Goal: Register for event/course

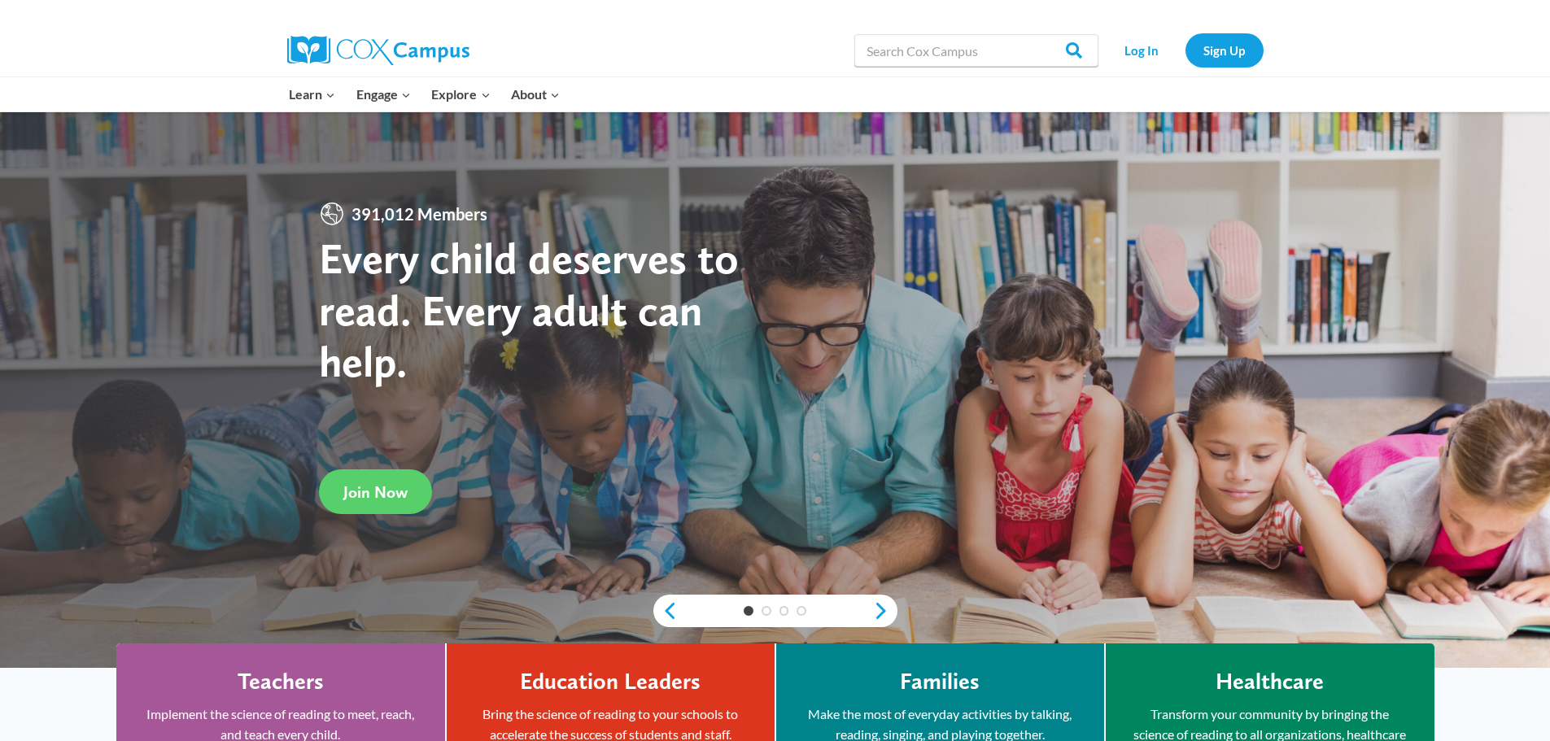
drag, startPoint x: 1507, startPoint y: 59, endPoint x: 1408, endPoint y: 0, distance: 115.7
click at [1498, 55] on div "Search in https://coxcampus.org/ Search Search Log In Sign Up" at bounding box center [775, 50] width 1550 height 53
click at [1160, 40] on link "Log In" at bounding box center [1142, 49] width 71 height 33
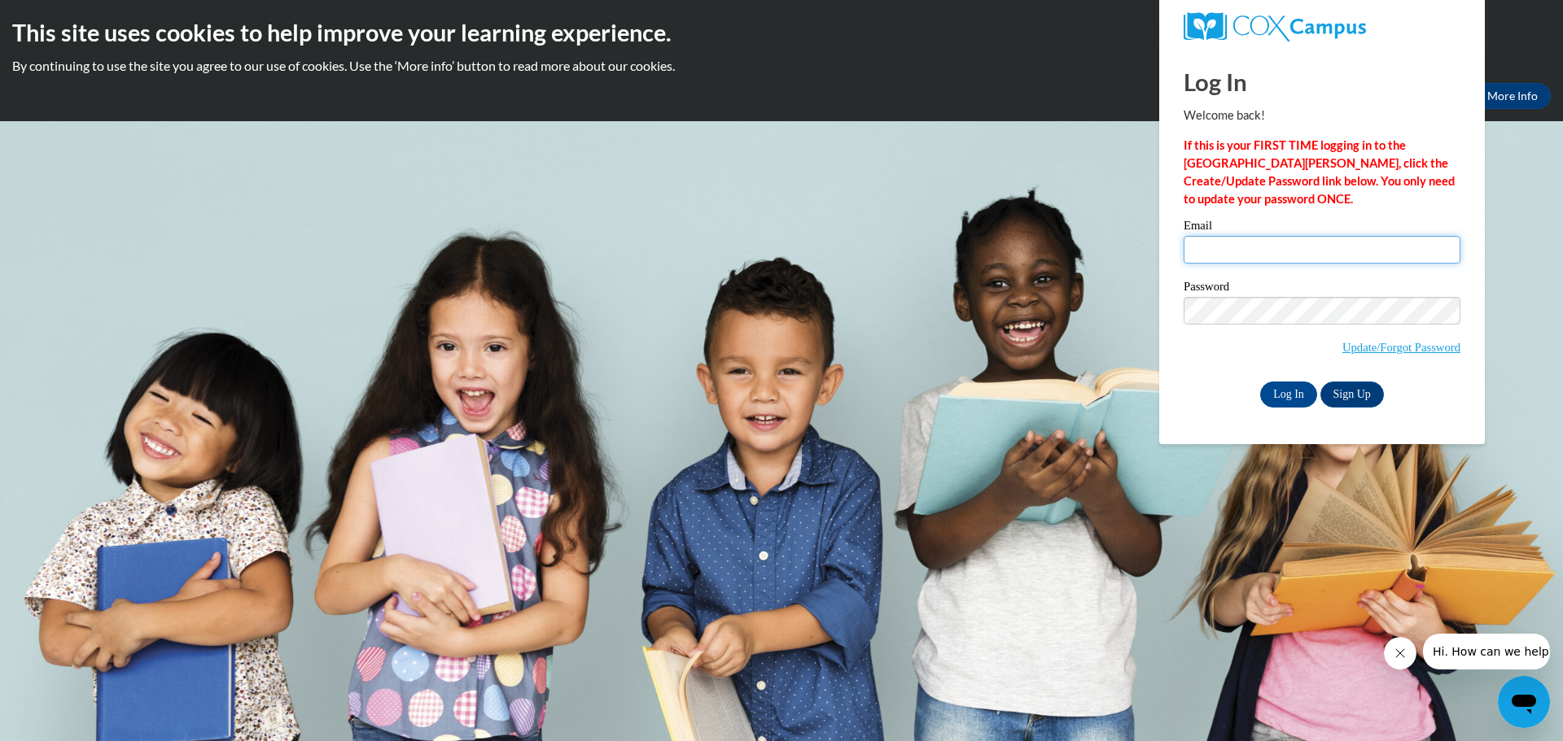
click at [1213, 263] on input "Email" at bounding box center [1321, 250] width 277 height 28
click at [1345, 392] on link "Sign Up" at bounding box center [1351, 395] width 63 height 26
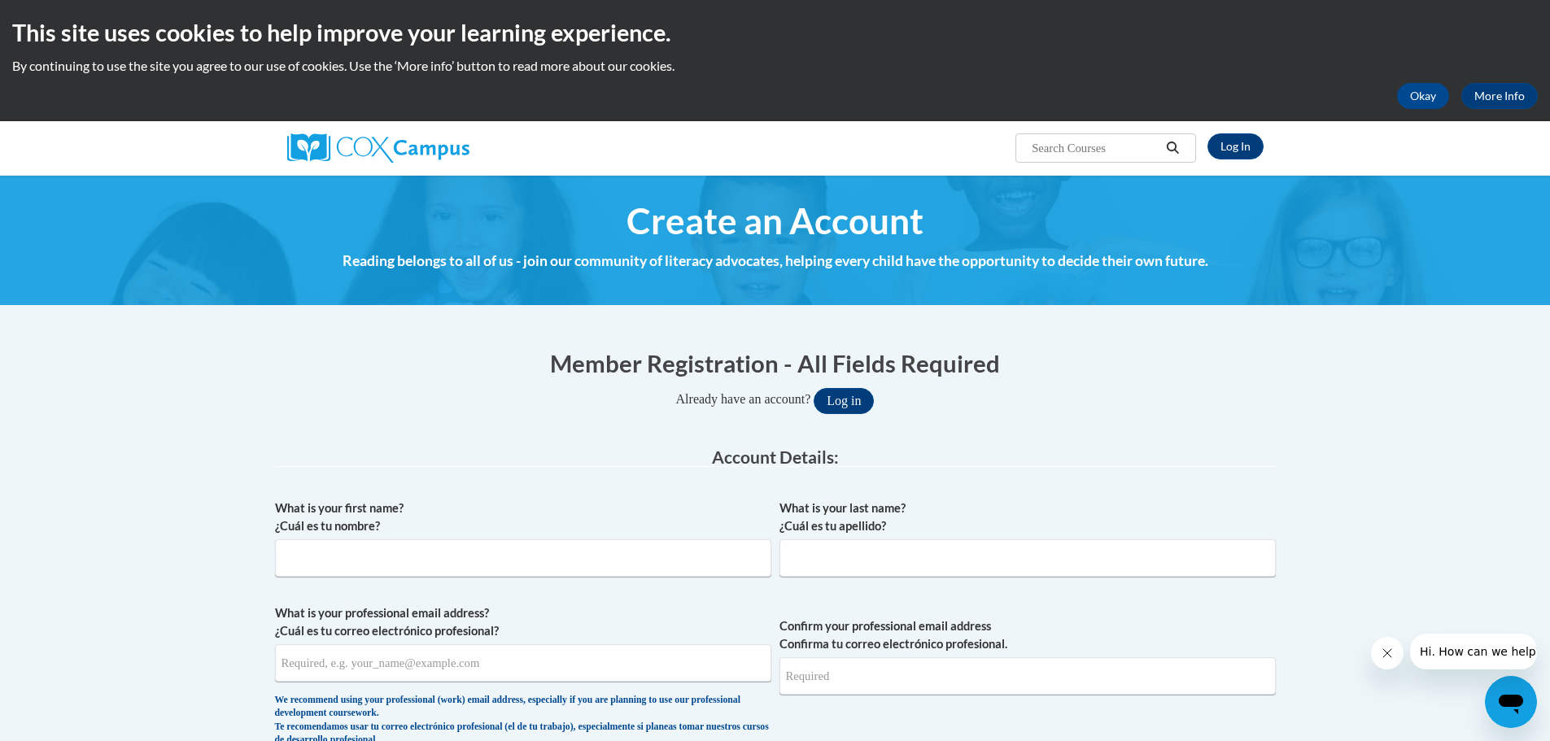
scroll to position [244, 0]
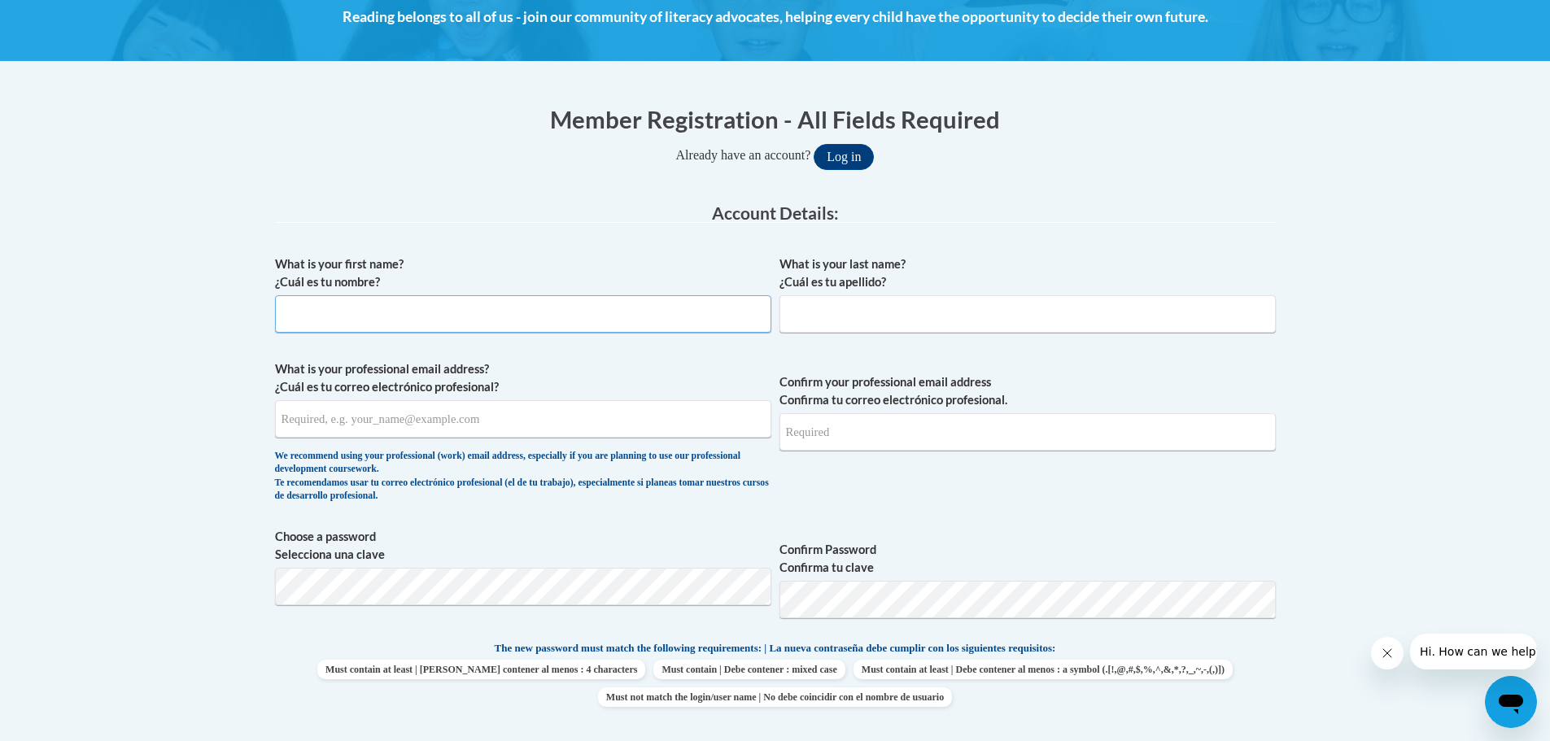
click at [365, 314] on input "What is your first name? ¿Cuál es tu nombre?" at bounding box center [523, 313] width 496 height 37
type input "Jessie"
type input "Hok"
type input "jessie.hoke@mcapps.org"
click at [848, 445] on input "Confirm your professional email address Confirma tu correo electrónico profesio…" at bounding box center [1028, 431] width 496 height 37
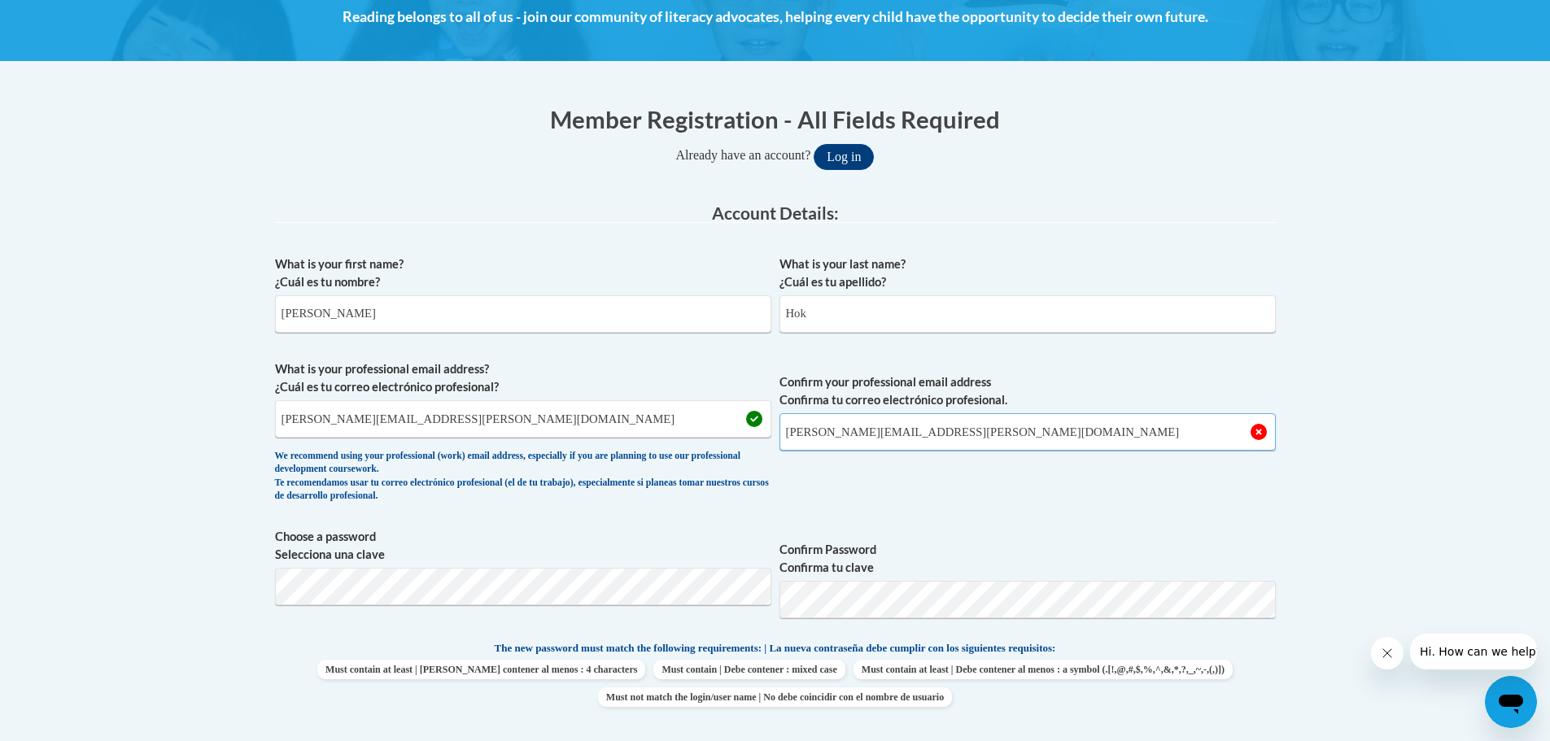
type input "jessie.hoke@mcapps.org"
click at [442, 609] on span "Choose a password Selecciona una clave" at bounding box center [523, 579] width 496 height 103
click at [400, 613] on span "Choose a password Selecciona una clave" at bounding box center [523, 579] width 496 height 103
click at [1209, 529] on span "Confirm Password Confirma tu clave" at bounding box center [1028, 579] width 496 height 103
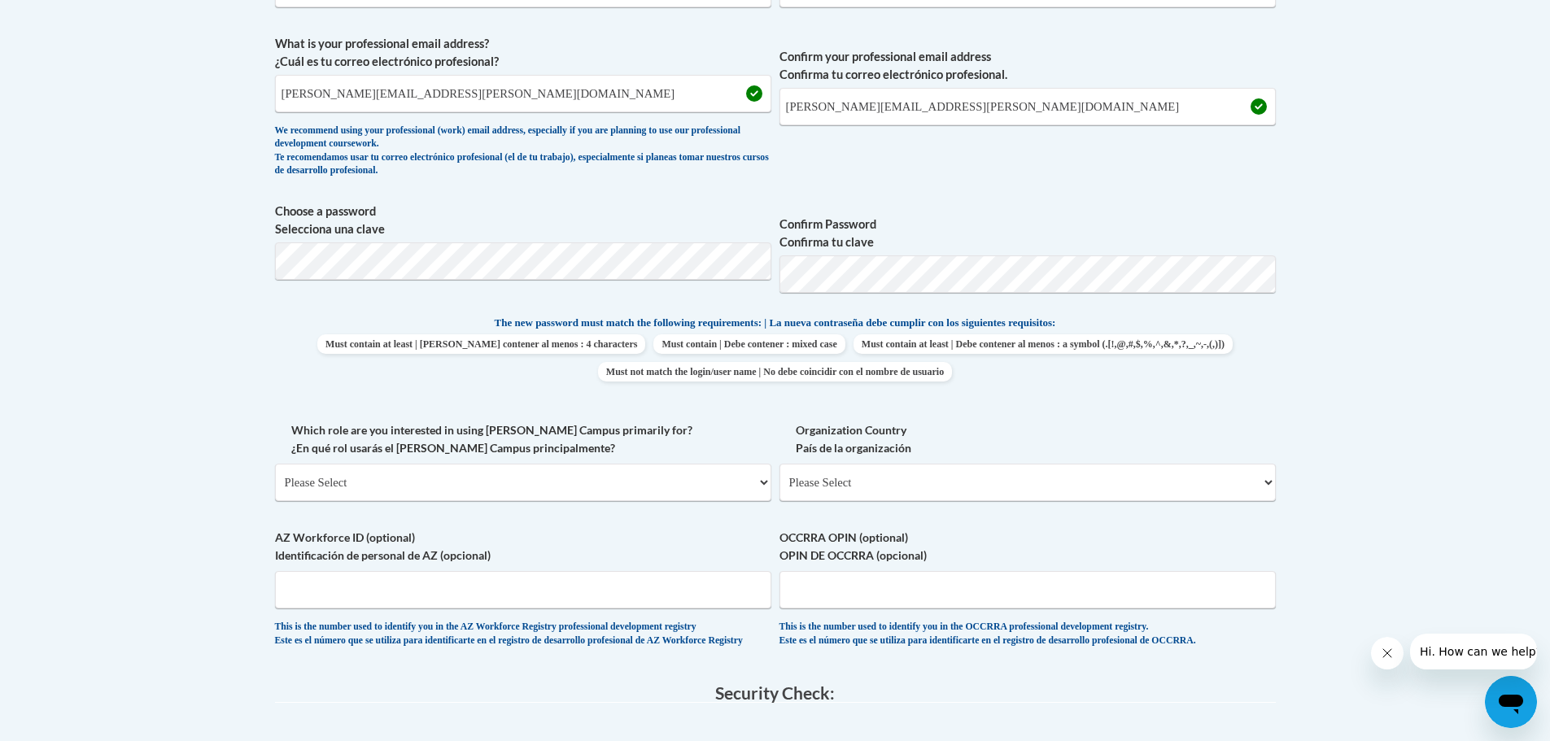
scroll to position [651, 0]
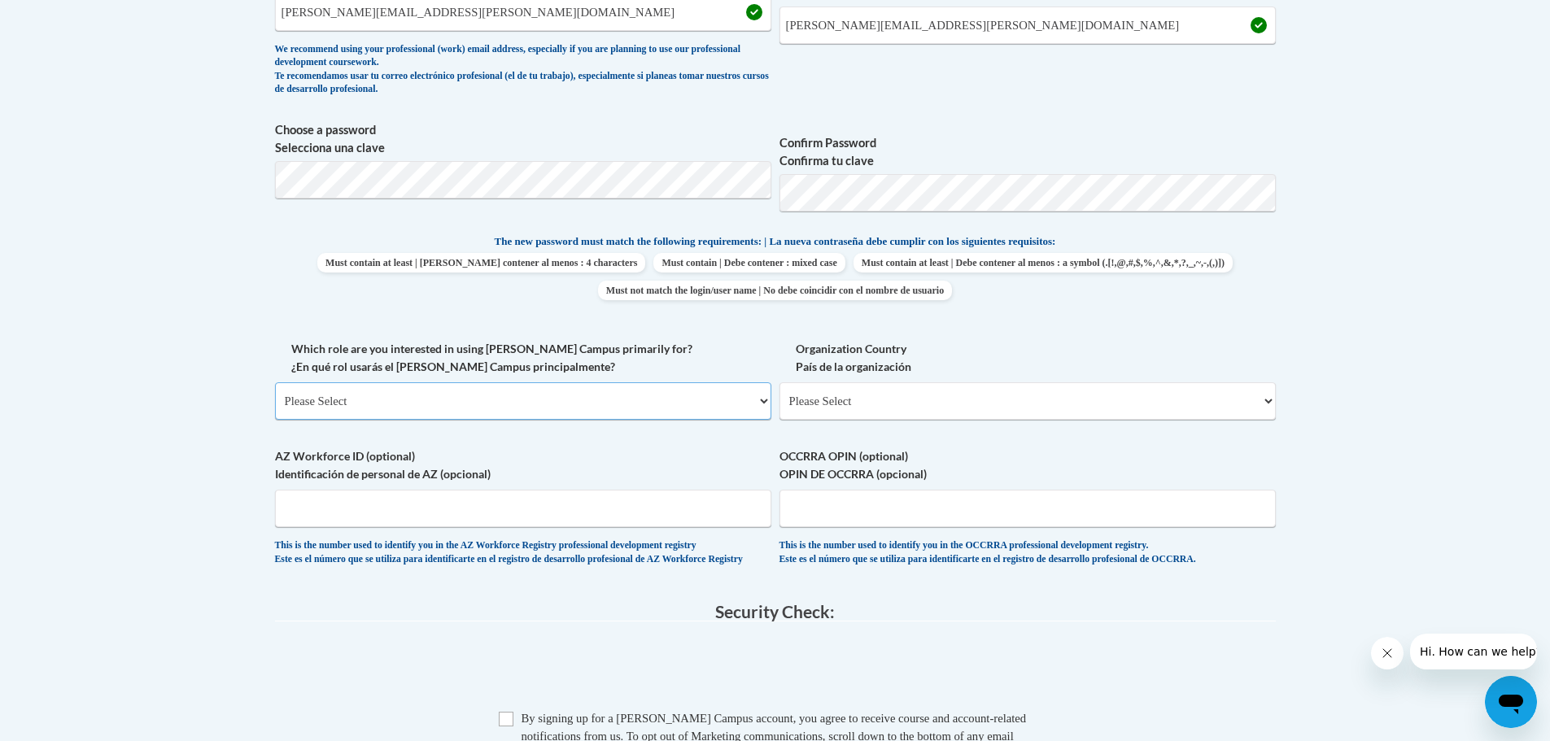
click at [461, 390] on select "Please Select College/University | Colegio/Universidad Community/Nonprofit Part…" at bounding box center [523, 401] width 496 height 37
select select "fbf2d438-af2f-41f8-98f1-81c410e29de3"
click at [275, 383] on select "Please Select College/University | Colegio/Universidad Community/Nonprofit Part…" at bounding box center [523, 401] width 496 height 37
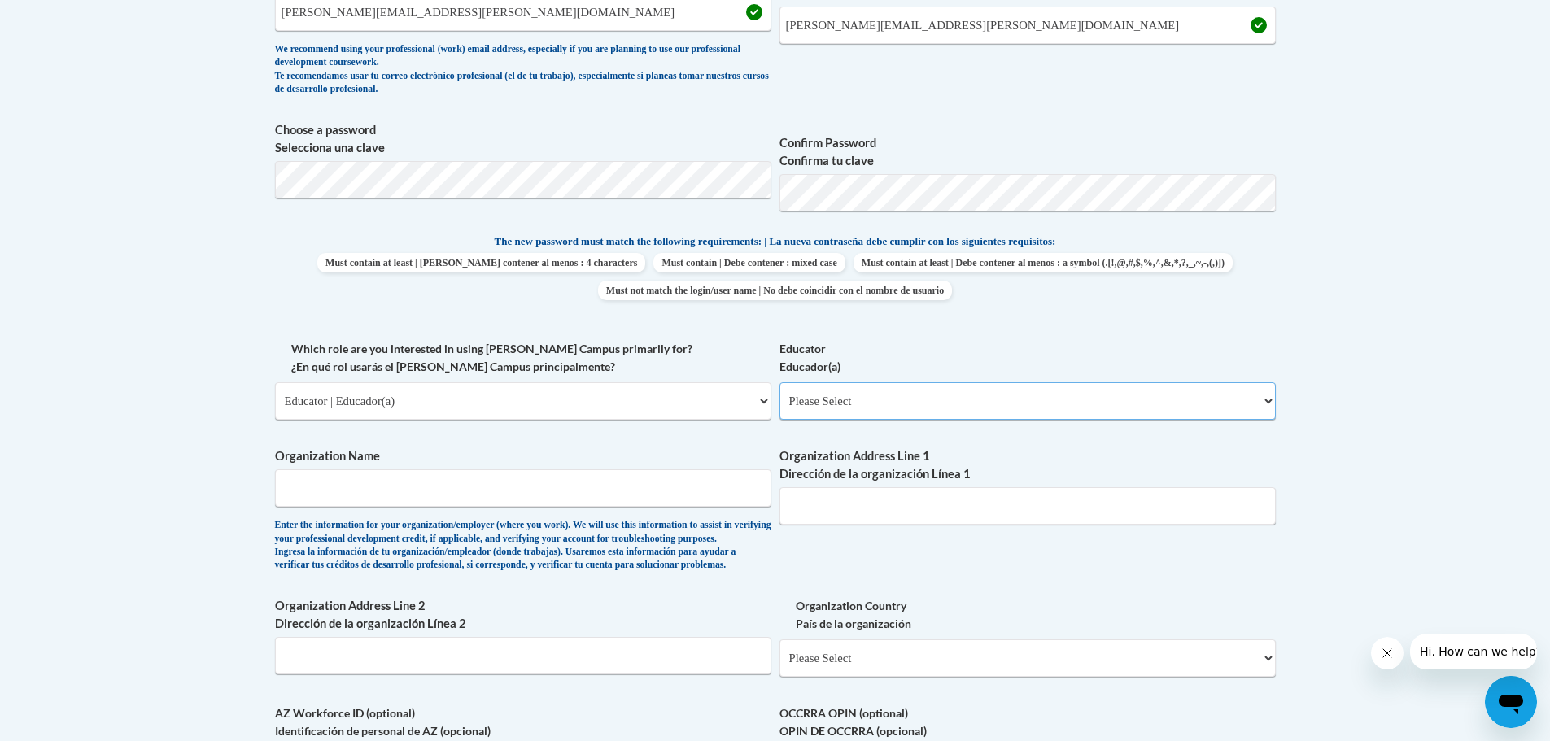
click at [807, 393] on select "Please Select Early Learning/Daycare Teacher/Family Home Care Provider | Maestr…" at bounding box center [1028, 401] width 496 height 37
select select "5e2af403-4f2c-4e49-a02f-103e55d7b75b"
click at [780, 383] on select "Please Select Early Learning/Daycare Teacher/Family Home Care Provider | Maestr…" at bounding box center [1028, 401] width 496 height 37
click at [1265, 384] on select "Please Select Early Learning/Daycare Teacher/Family Home Care Provider | Maestr…" at bounding box center [1028, 401] width 496 height 37
click at [780, 383] on select "Please Select Early Learning/Daycare Teacher/Family Home Care Provider | Maestr…" at bounding box center [1028, 401] width 496 height 37
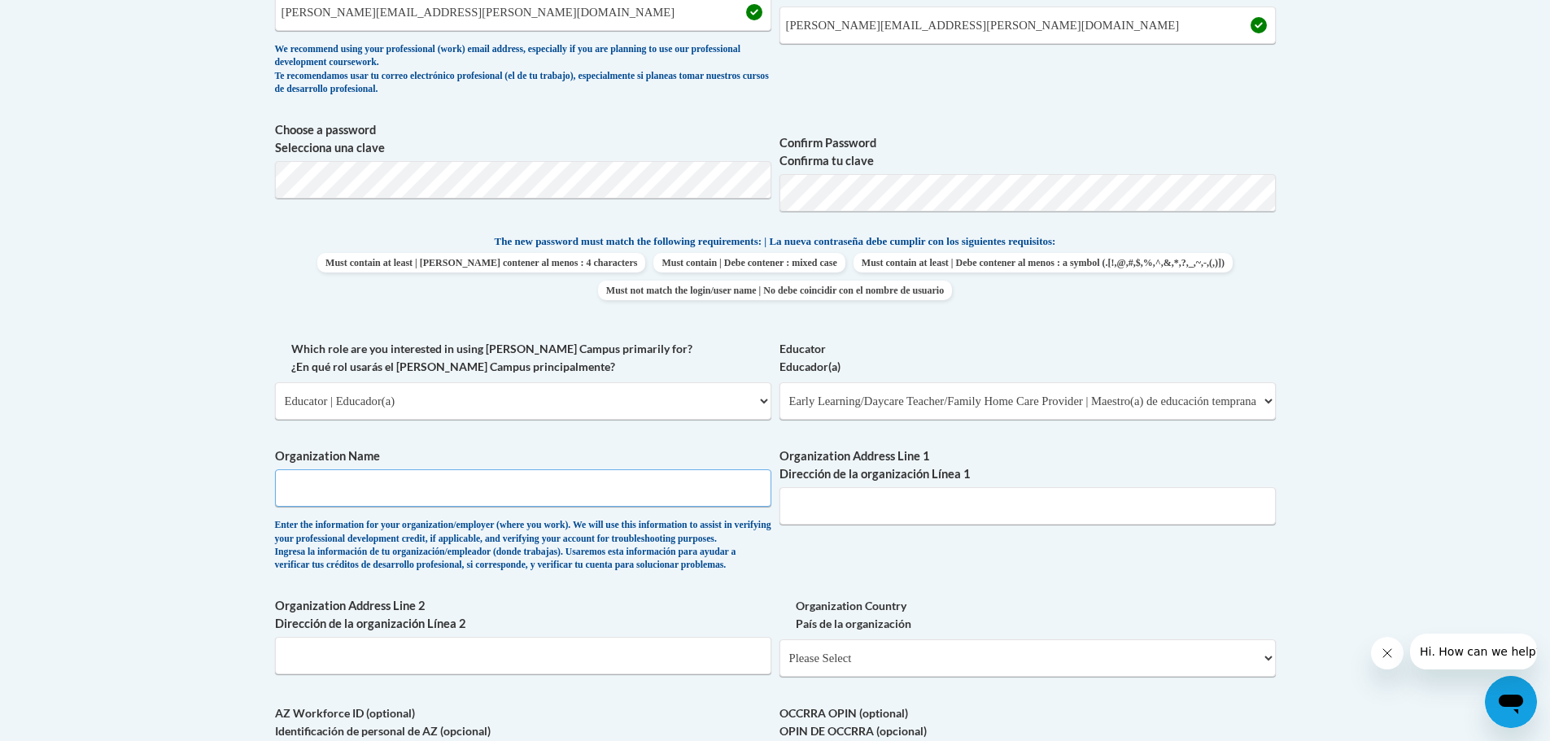
click at [445, 495] on input "Organization Name" at bounding box center [523, 488] width 496 height 37
type input "N"
type input "Miami ESC"
paste input "2000 W Stanfield Rd, Troy, OH 45373"
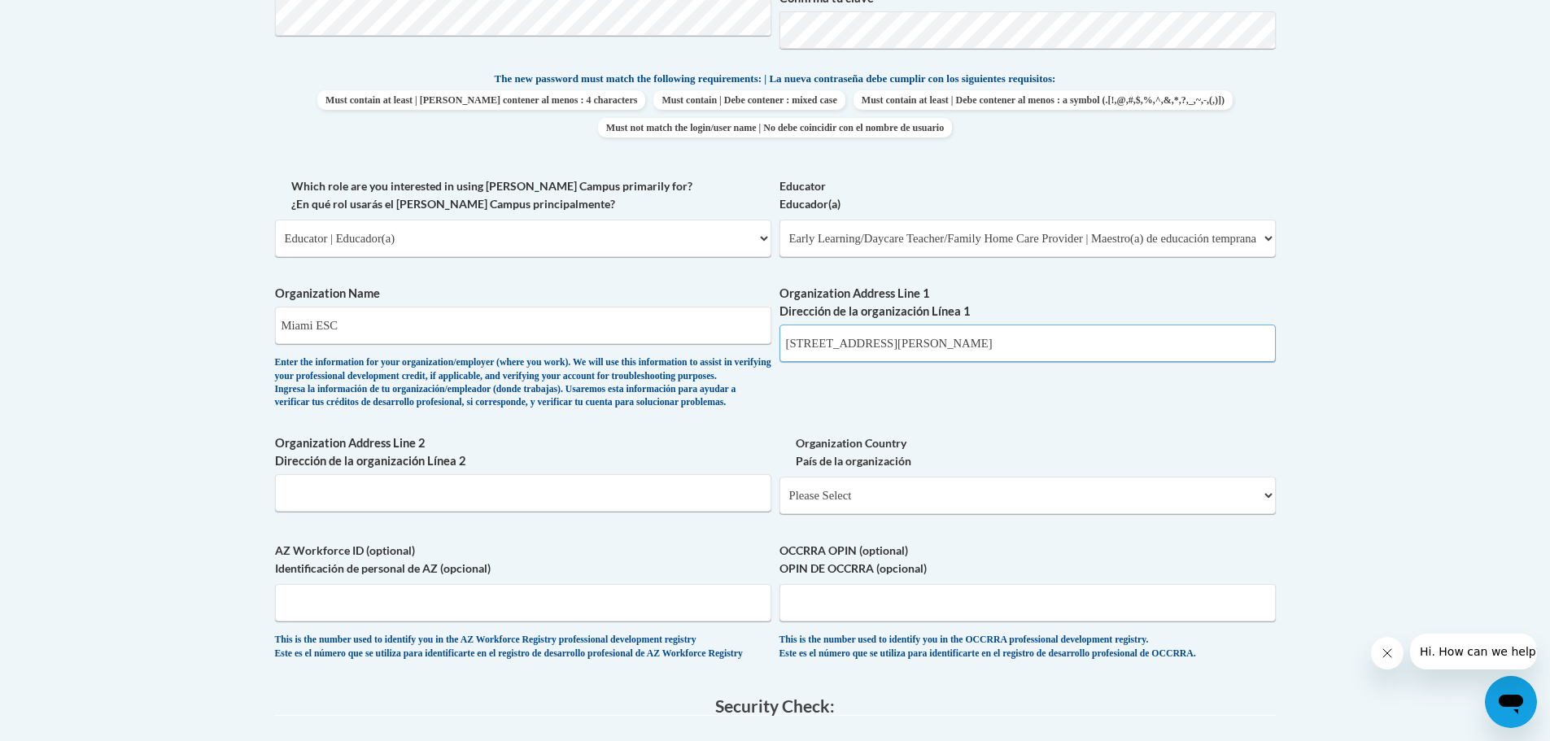
type input "2000 W Stanfield Rd, Troy, OH 45373"
click at [943, 434] on div "What is your first name? ¿Cuál es tu nombre? Jessie What is your last name? ¿Cu…" at bounding box center [775, 177] width 1001 height 999
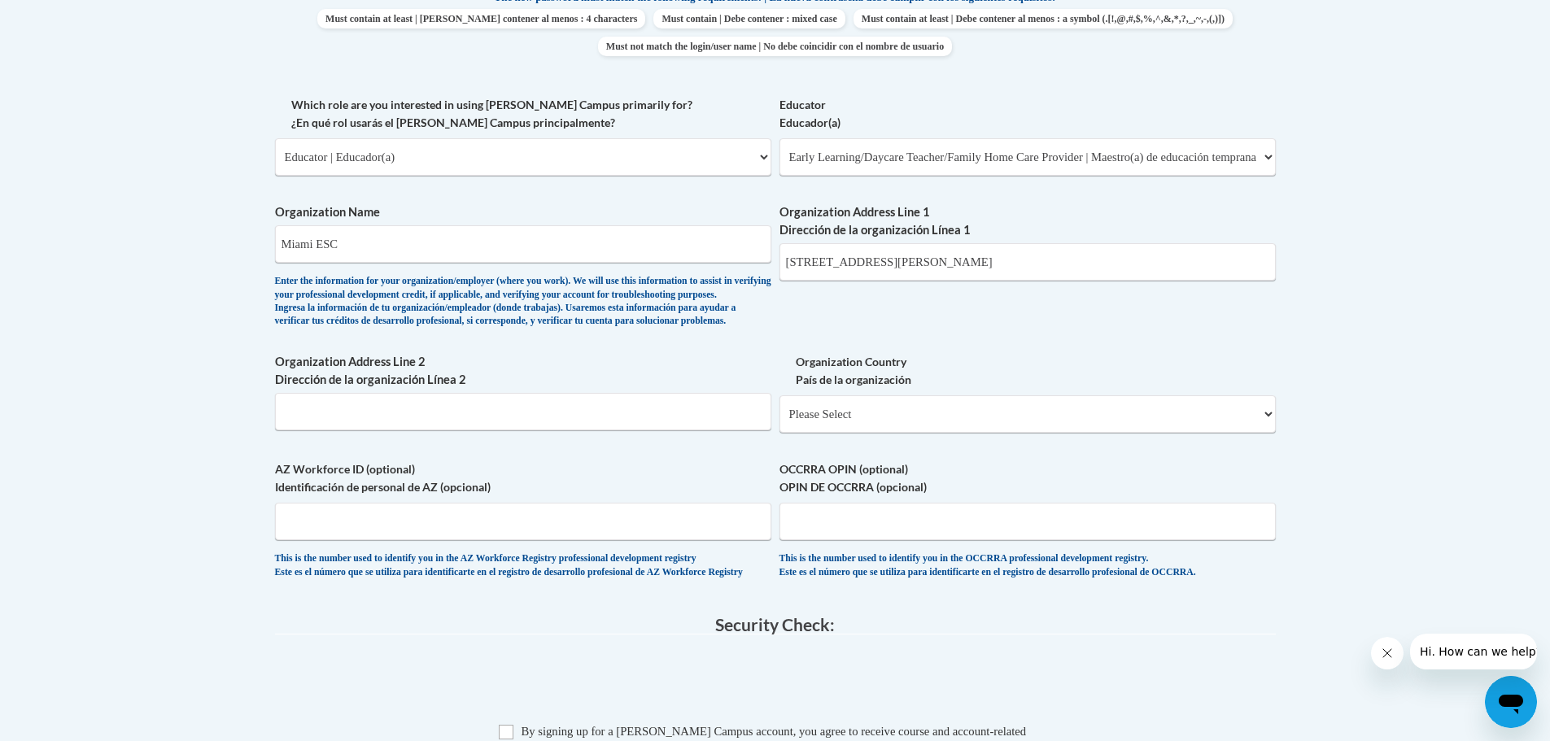
click at [489, 487] on div "What is your first name? ¿Cuál es tu nombre? Jessie What is your last name? ¿Cu…" at bounding box center [775, 95] width 1001 height 999
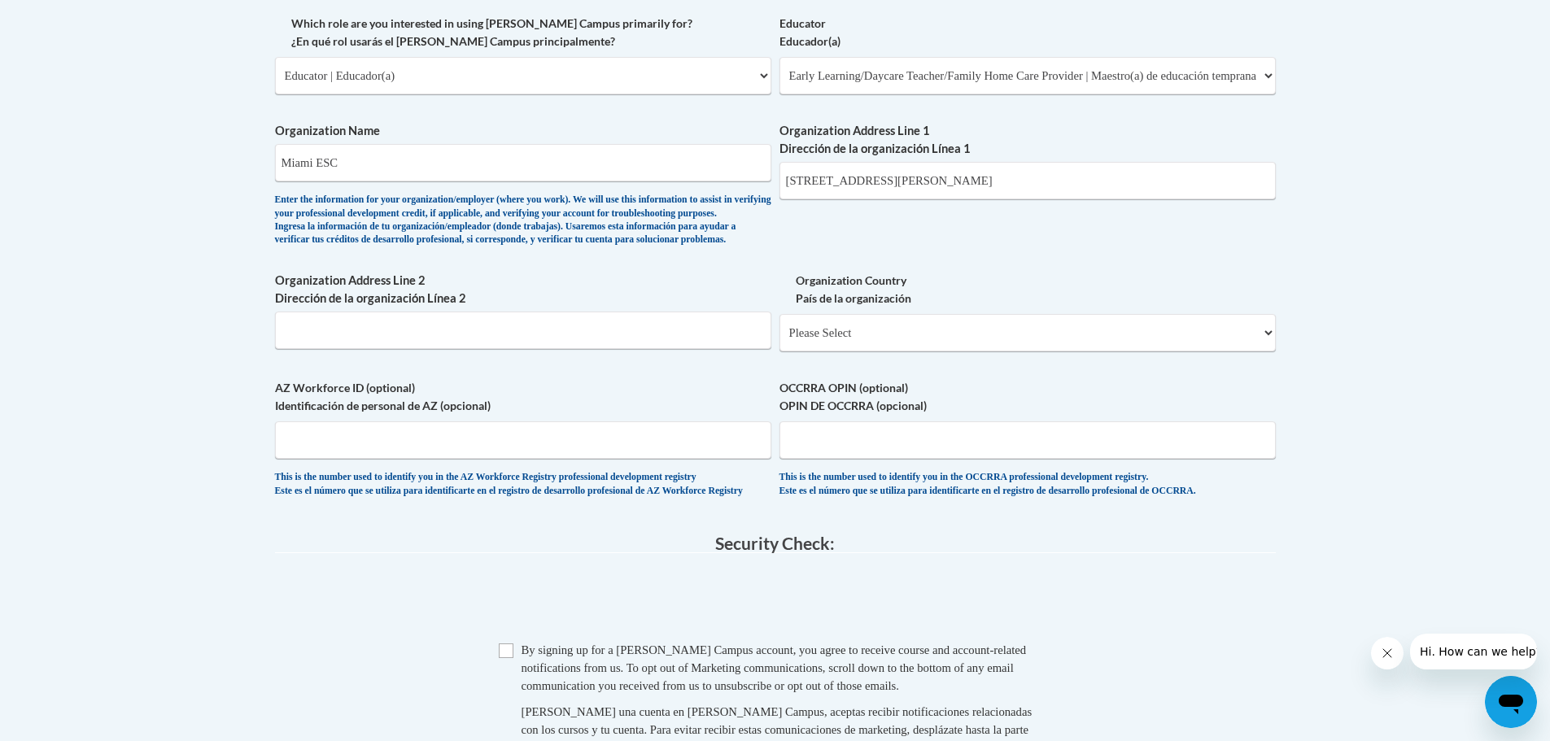
scroll to position [1058, 0]
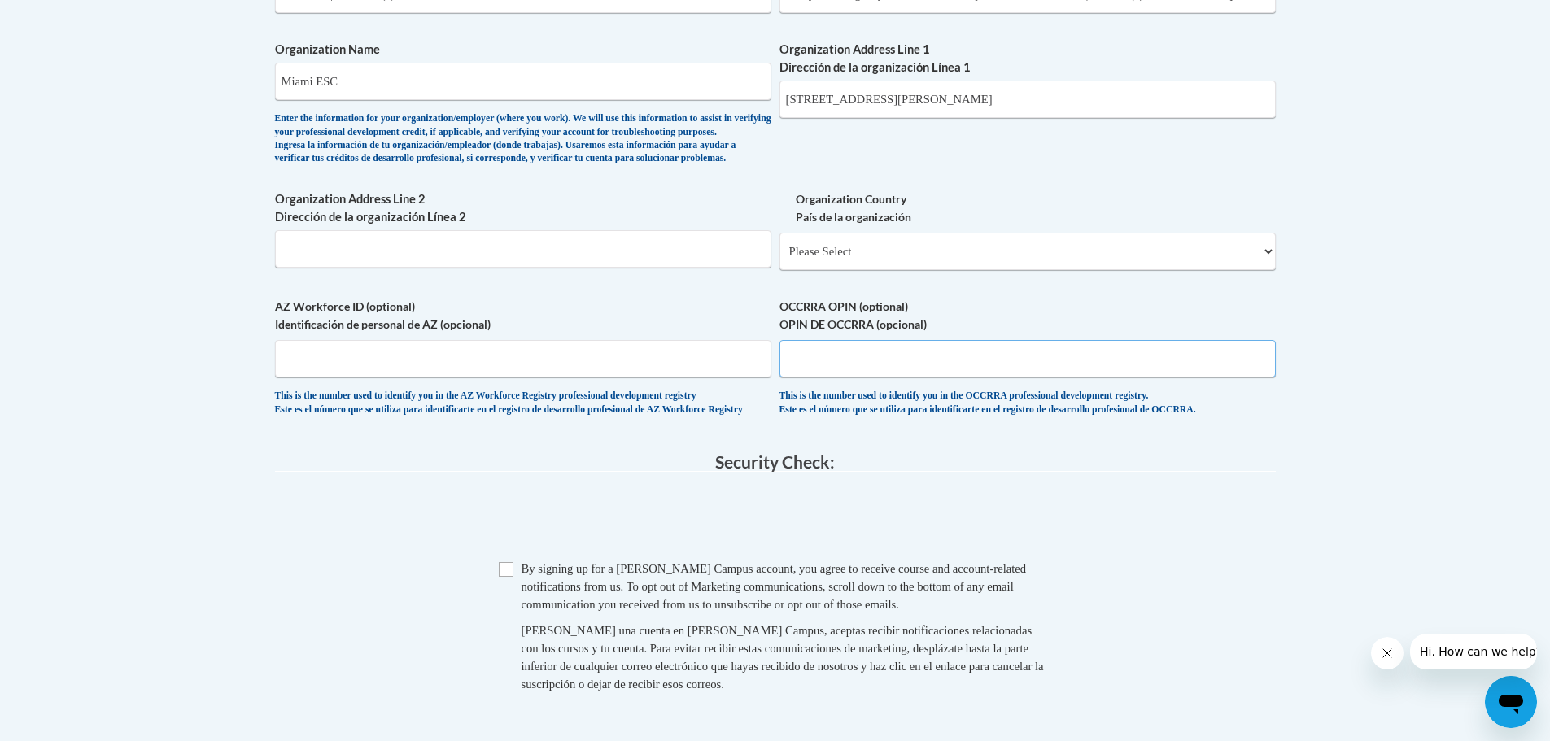
click at [923, 378] on input "OCCRRA OPIN (optional) OPIN DE OCCRRA (opcional)" at bounding box center [1028, 358] width 496 height 37
paste input "1148-0396"
type input "1148-0396"
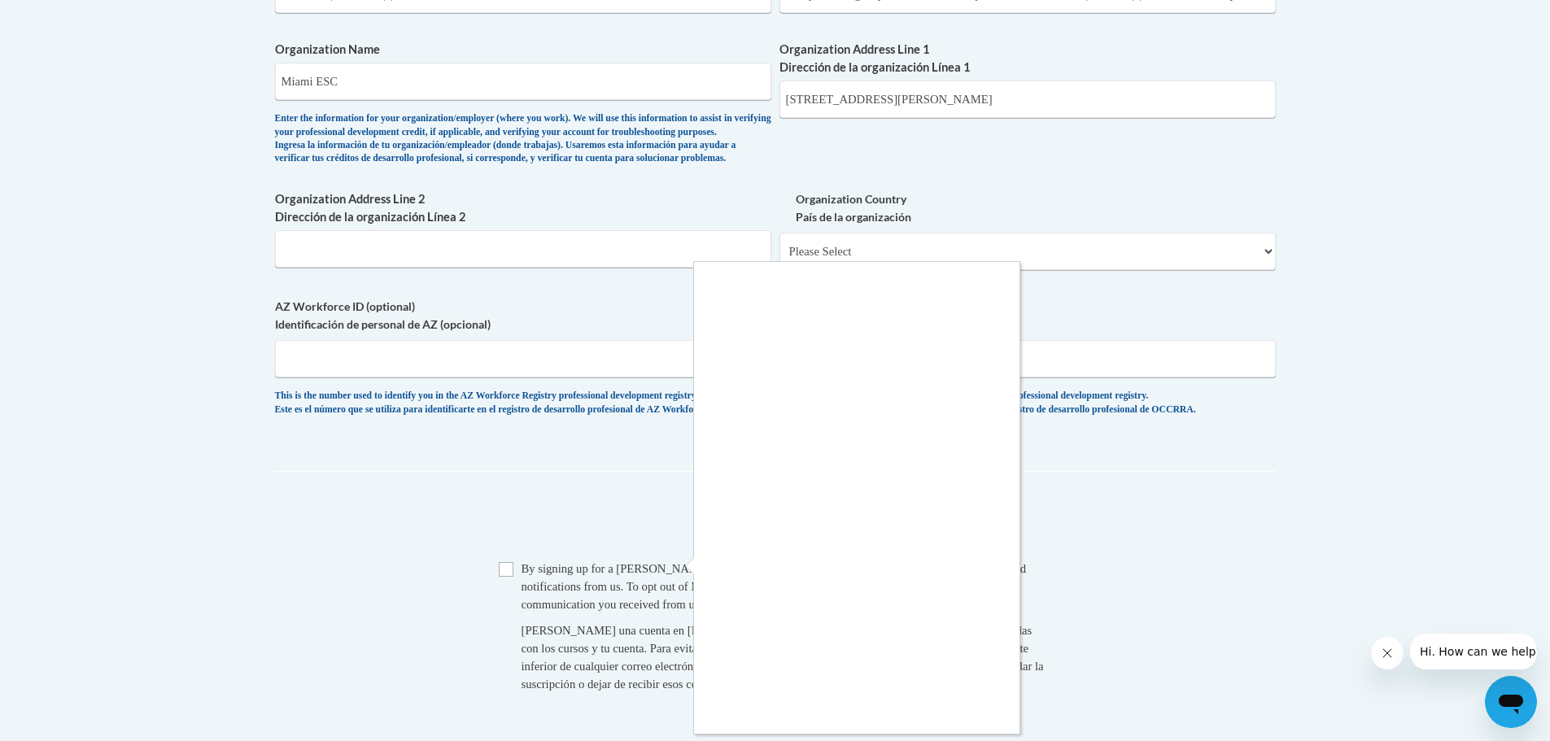
scroll to position [1221, 0]
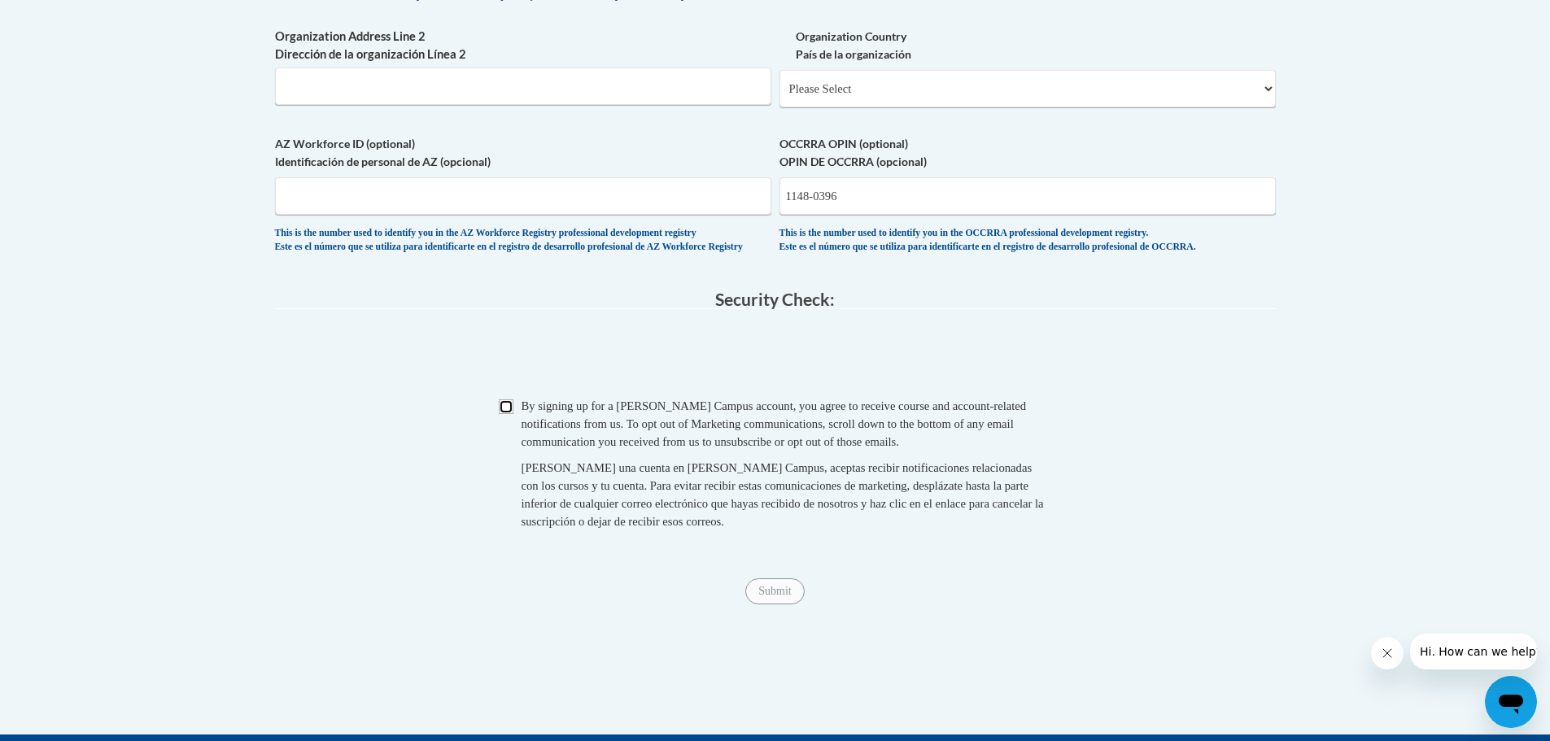
click at [511, 414] on input "Checkbox" at bounding box center [506, 407] width 15 height 15
checkbox input "true"
click at [763, 605] on input "Submit" at bounding box center [774, 592] width 59 height 26
click at [912, 107] on select "Please Select United States | Estados Unidos Outside of the United States | Fue…" at bounding box center [1028, 88] width 496 height 37
select select "ad49bcad-a171-4b2e-b99c-48b446064914"
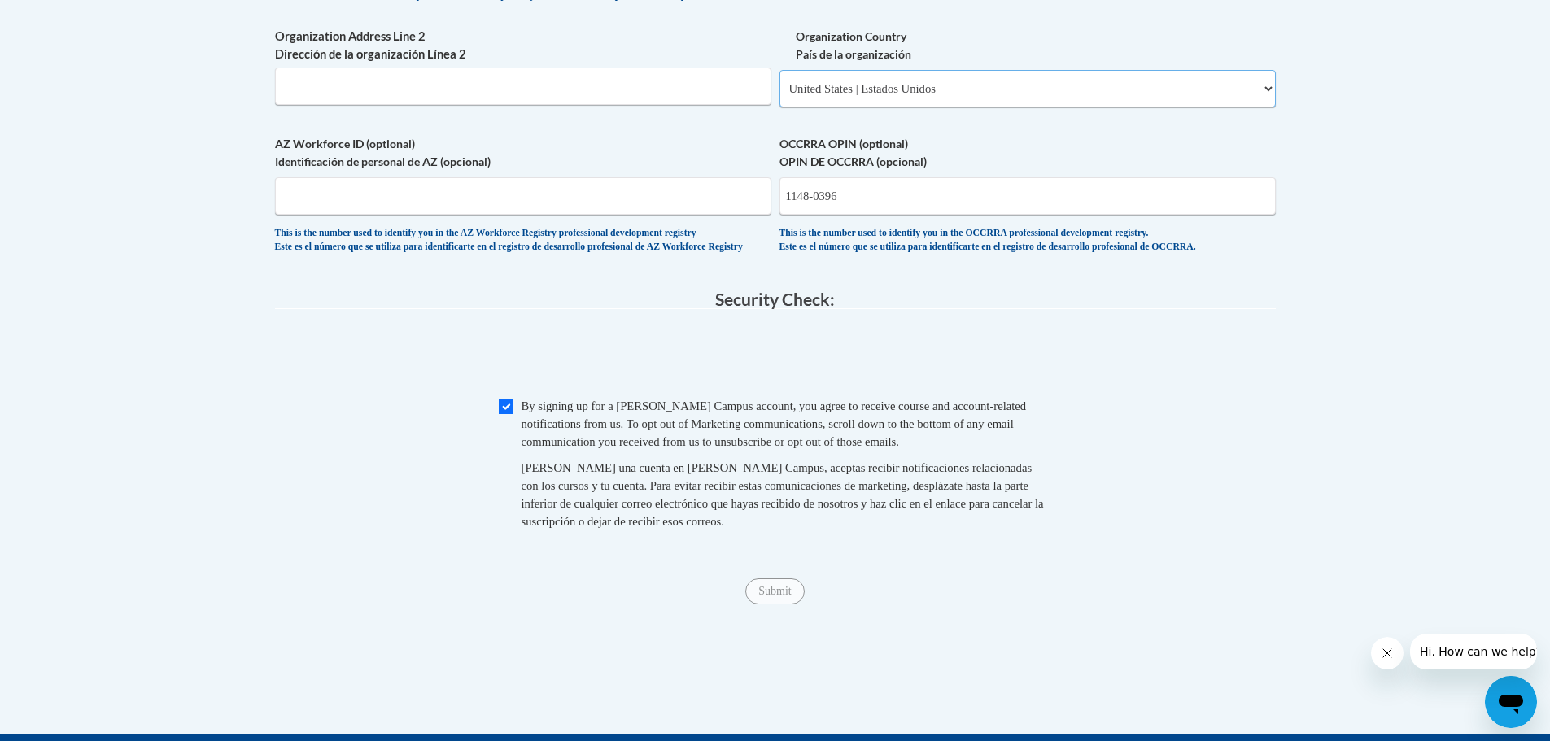
click at [780, 96] on select "Please Select United States | Estados Unidos Outside of the United States | Fue…" at bounding box center [1028, 88] width 496 height 37
select select
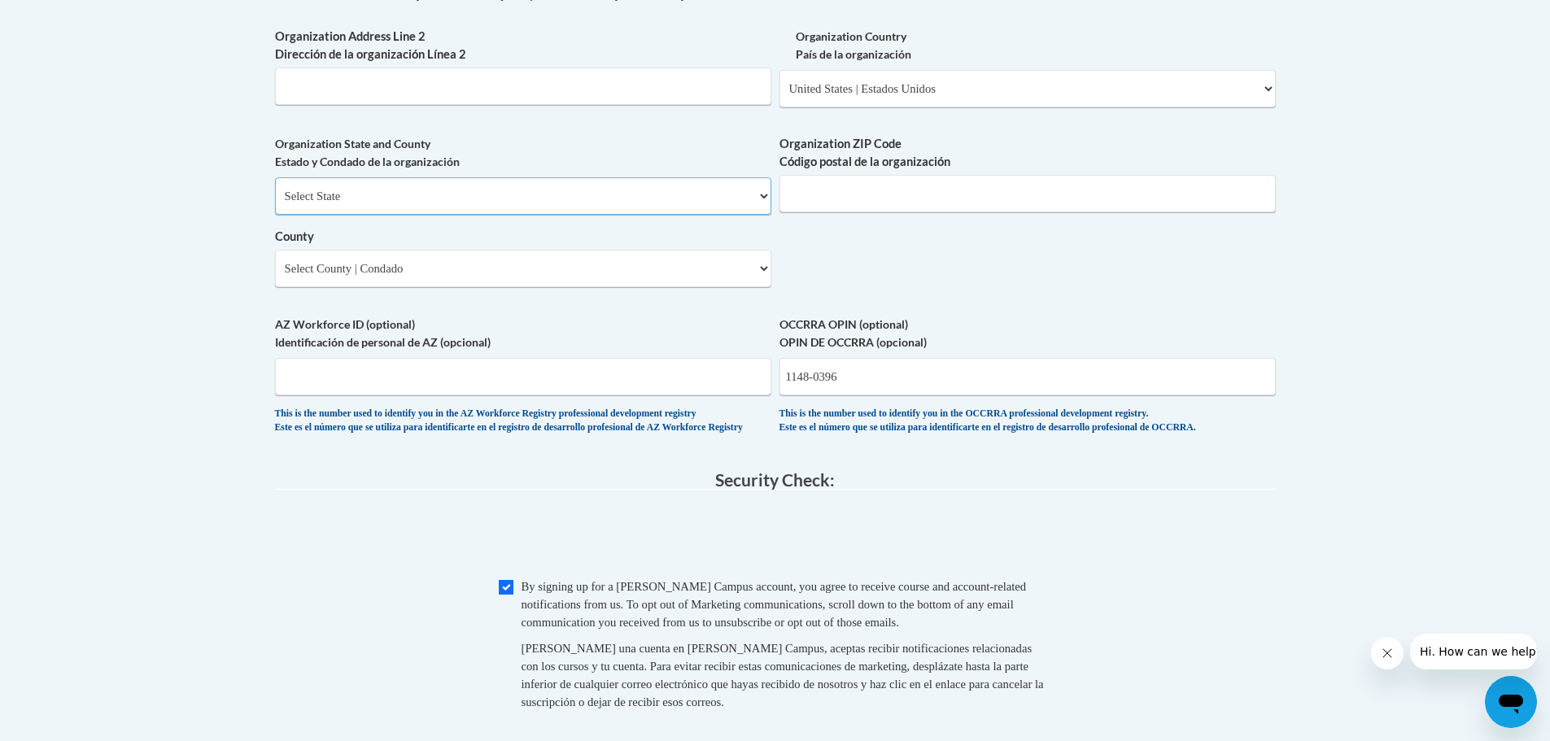
click at [366, 215] on select "Select State Alabama Alaska Arizona Arkansas California Colorado Connecticut De…" at bounding box center [523, 195] width 496 height 37
select select "Ohio"
click at [275, 204] on select "Select State Alabama Alaska Arizona Arkansas California Colorado Connecticut De…" at bounding box center [523, 195] width 496 height 37
click at [371, 287] on select "County" at bounding box center [523, 268] width 496 height 37
select select "Miami"
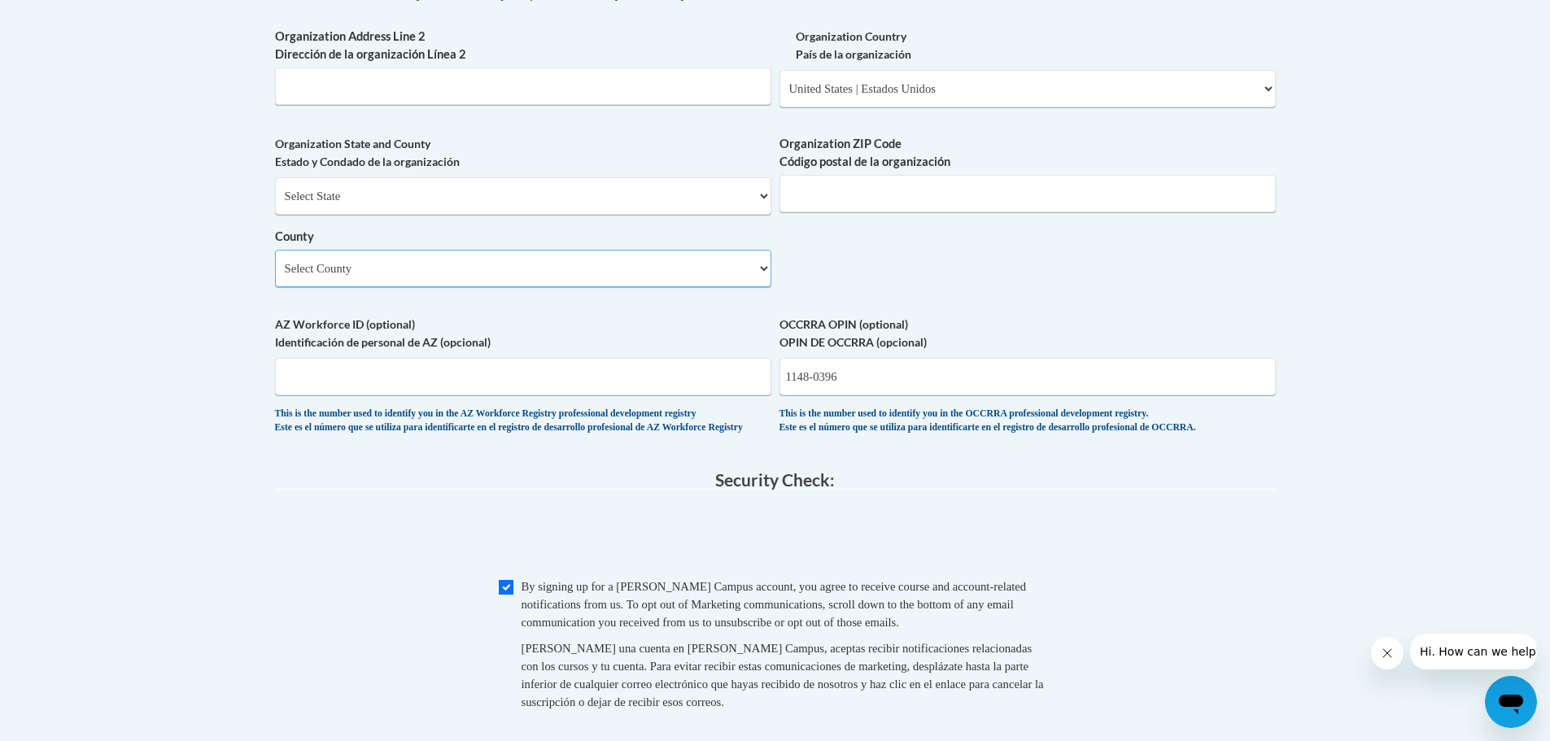
click at [275, 277] on select "Select County Adams Allen Ashland Ashtabula Athens Auglaize Belmont Brown Butle…" at bounding box center [523, 268] width 496 height 37
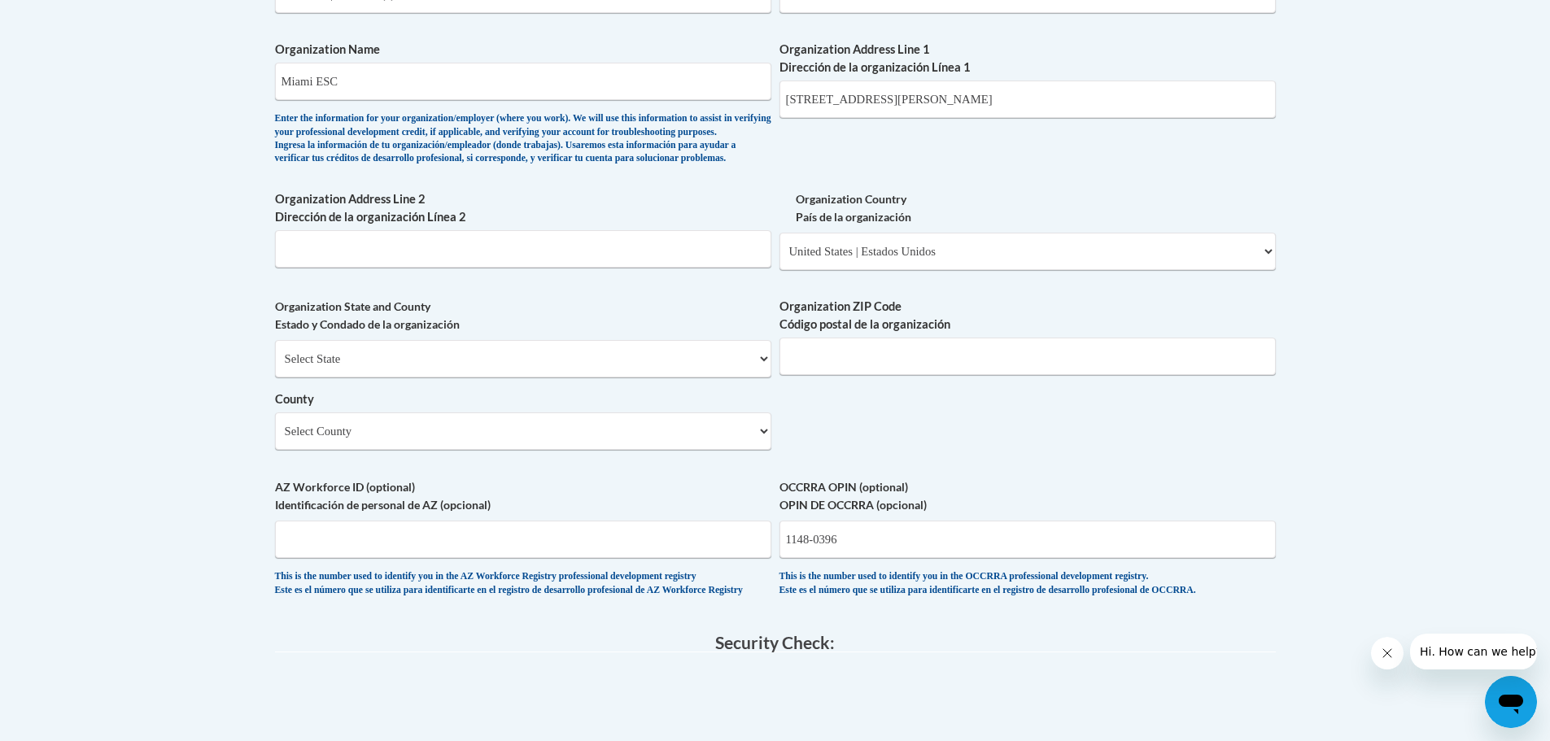
scroll to position [977, 0]
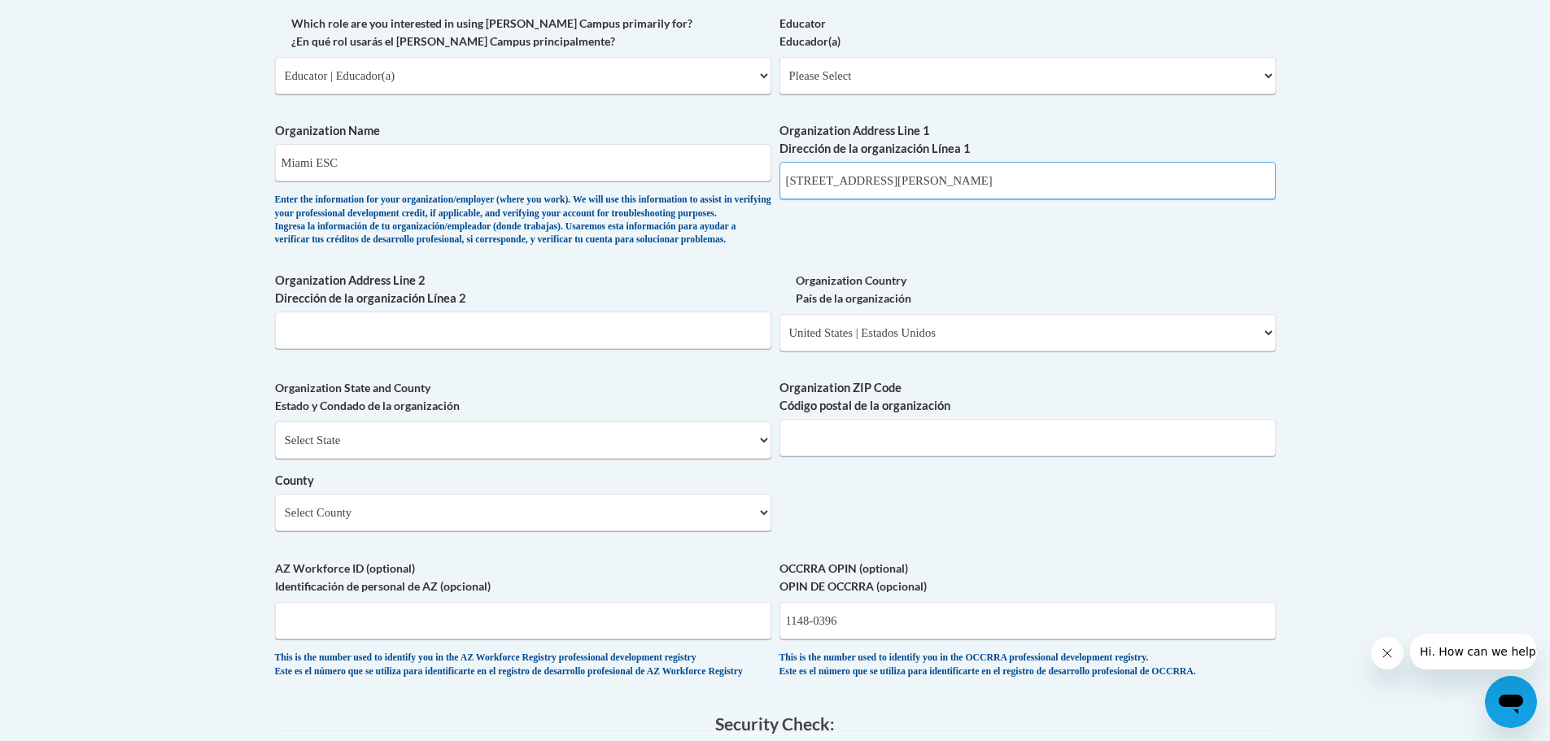
drag, startPoint x: 999, startPoint y: 175, endPoint x: 905, endPoint y: 181, distance: 94.6
click at [894, 178] on input "2000 W Stanfield Rd, Troy, OH 45373" at bounding box center [1028, 180] width 496 height 37
type input "2000 W Stanfield Rd"
click at [973, 250] on div "What is your first name? ¿Cuál es tu nombre? Jessie What is your last name? ¿Cu…" at bounding box center [775, 105] width 1001 height 1180
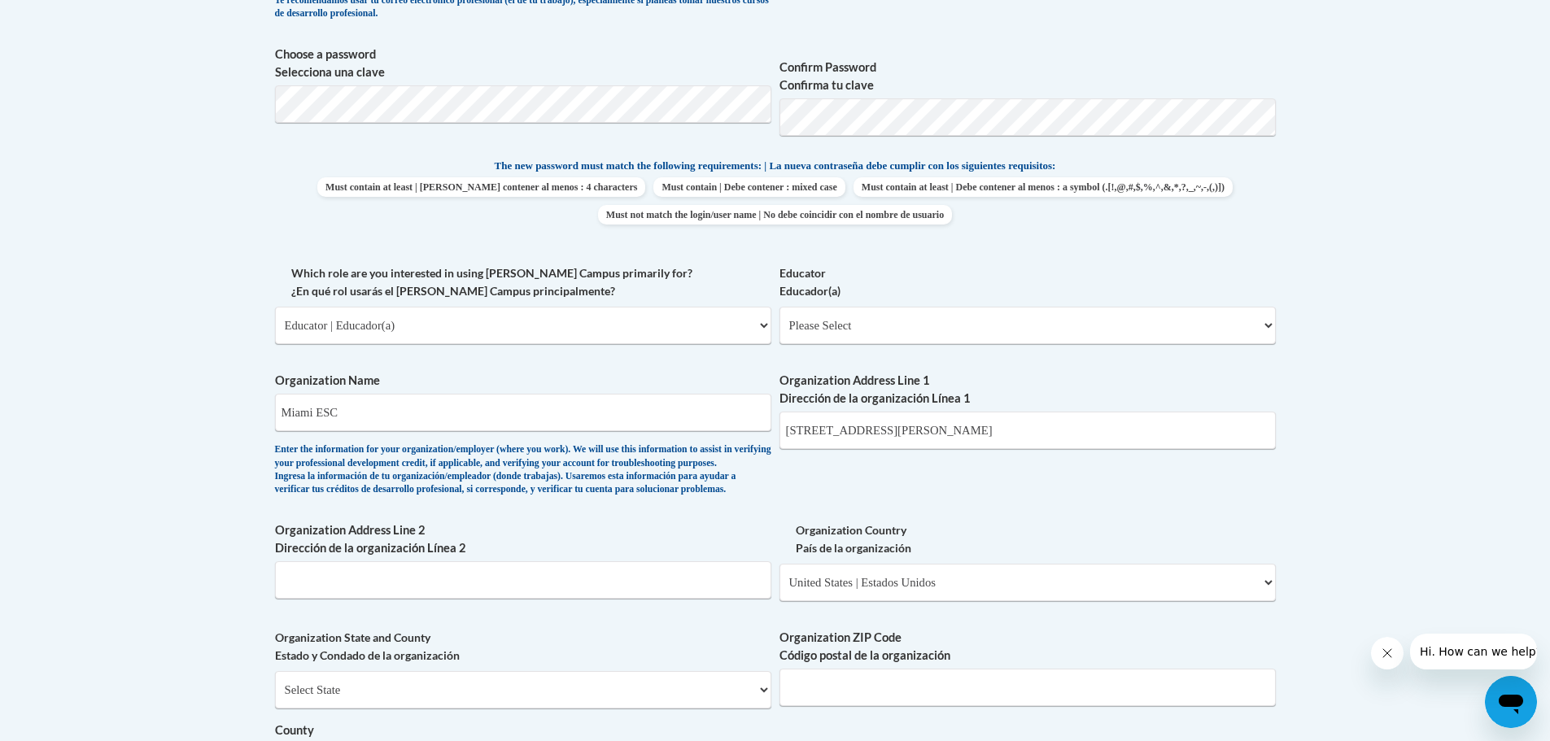
scroll to position [971, 0]
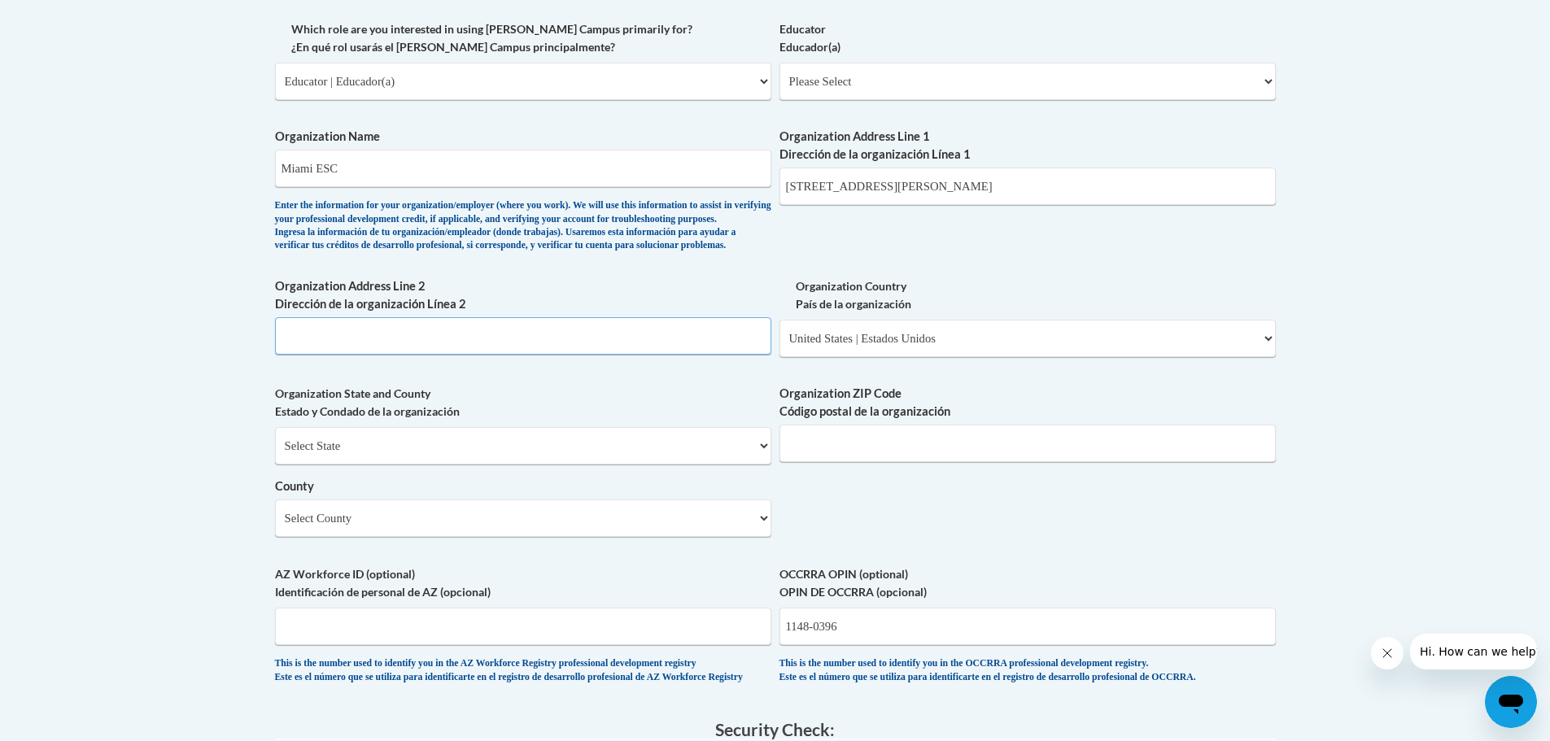
click at [529, 355] on input "Organization Address Line 2 Dirección de la organización Línea 2" at bounding box center [523, 335] width 496 height 37
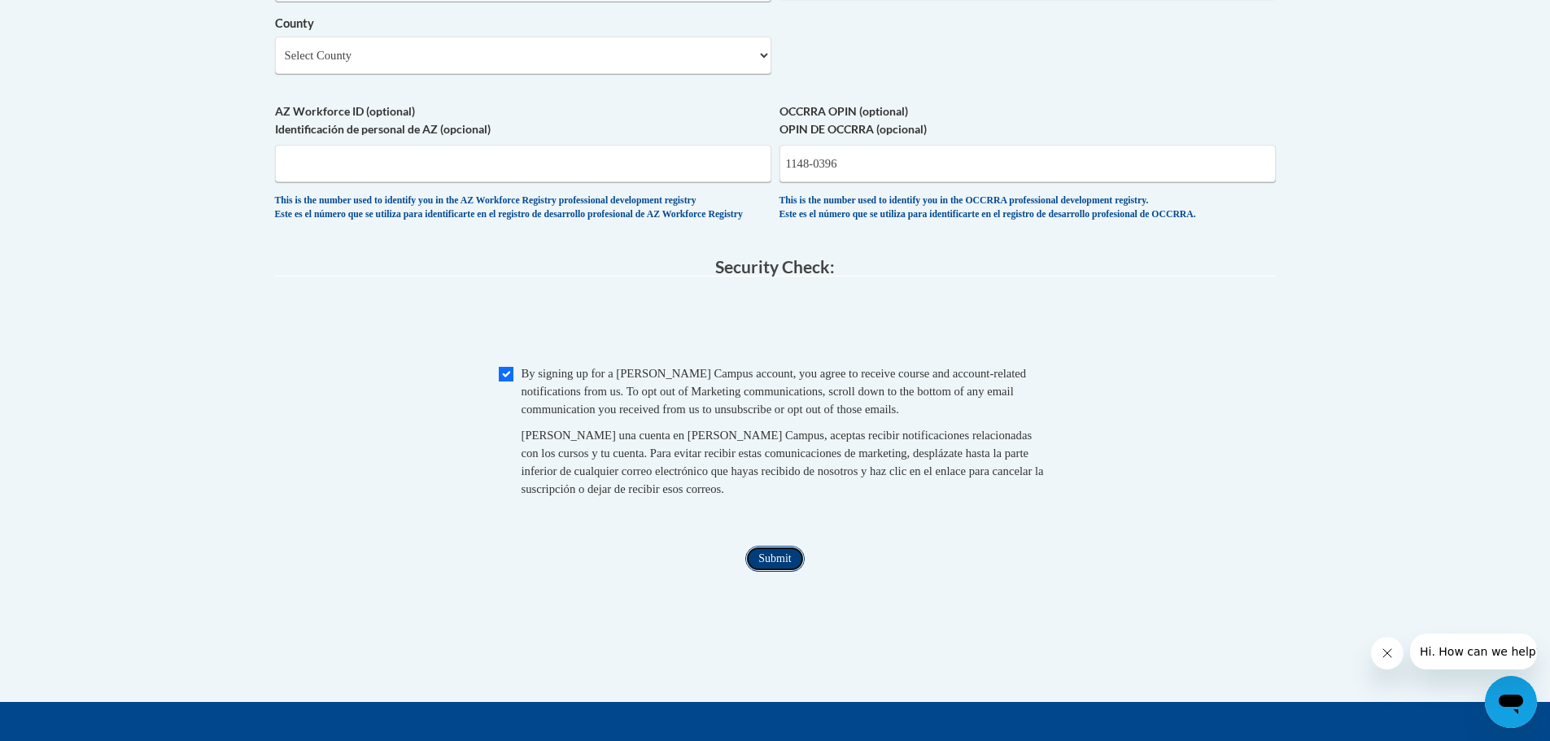
click at [785, 572] on input "Submit" at bounding box center [774, 559] width 59 height 26
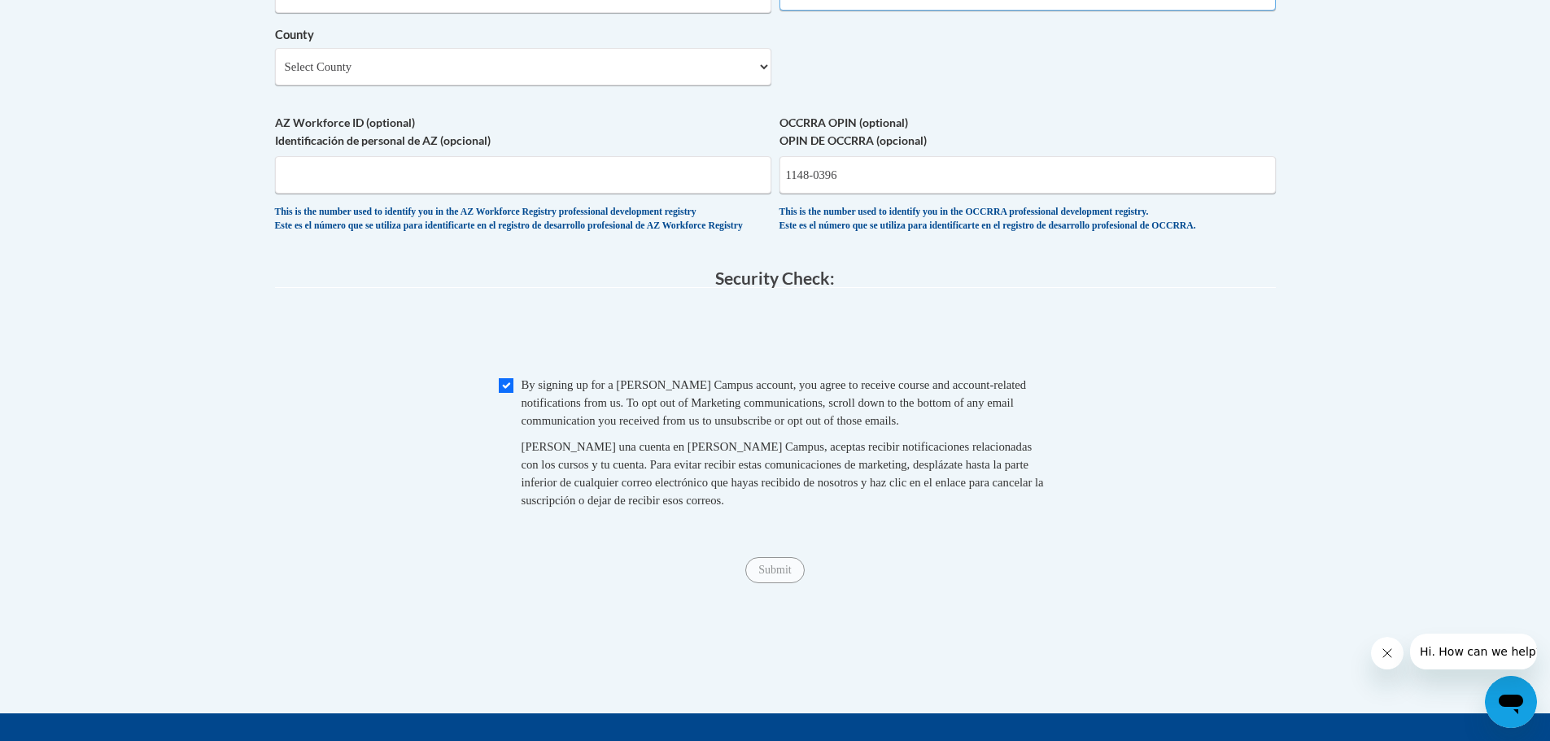
scroll to position [1260, 0]
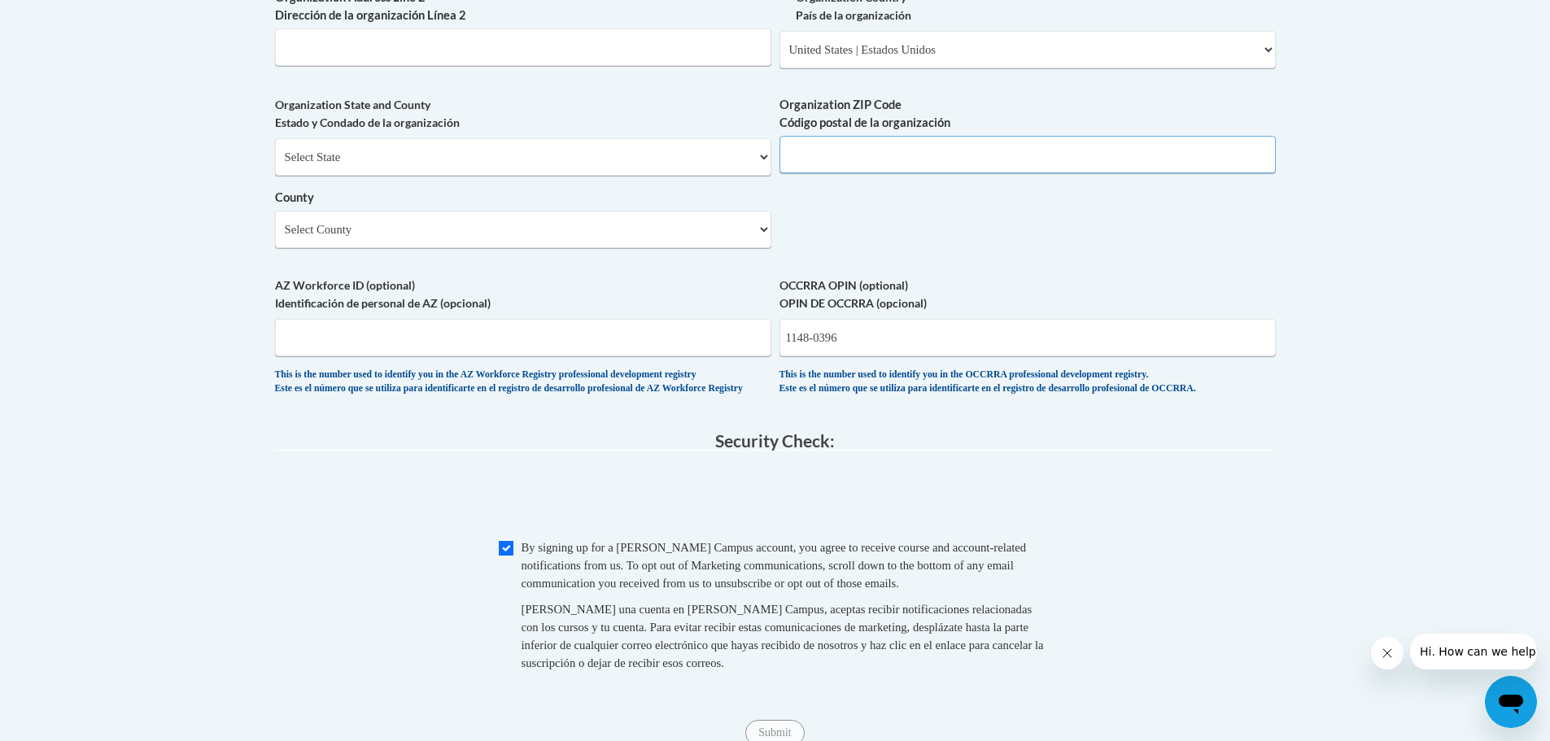
click at [856, 173] on input "Organization ZIP Code Código postal de la organización" at bounding box center [1028, 154] width 496 height 37
type input "45373"
click at [1255, 186] on div "Organization ZIP Code Código postal de la organización 45373" at bounding box center [1028, 141] width 496 height 90
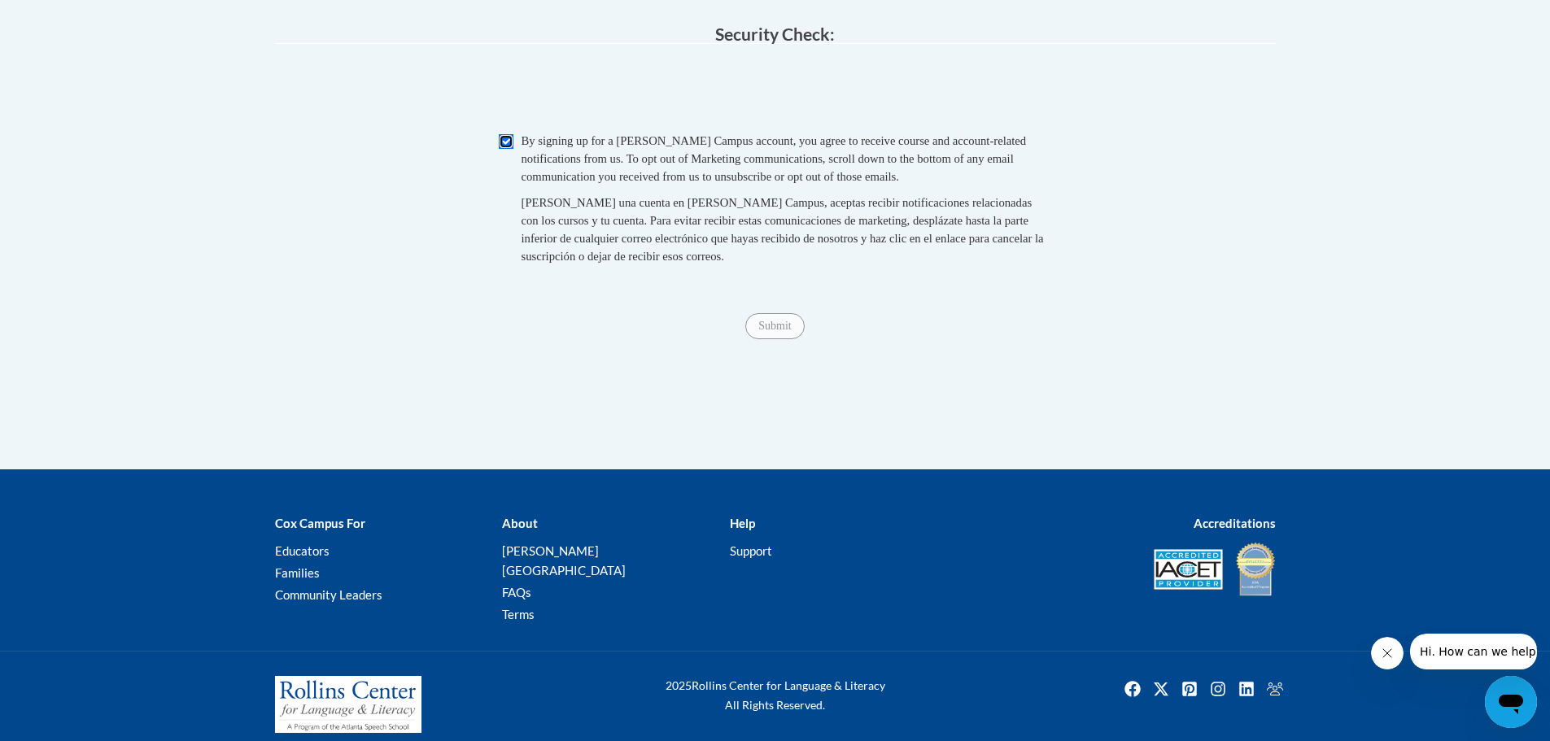
click at [501, 149] on input "Checkbox" at bounding box center [506, 141] width 15 height 15
click at [507, 149] on input "Checkbox" at bounding box center [506, 141] width 15 height 15
checkbox input "true"
click at [772, 339] on input "Submit" at bounding box center [774, 326] width 59 height 26
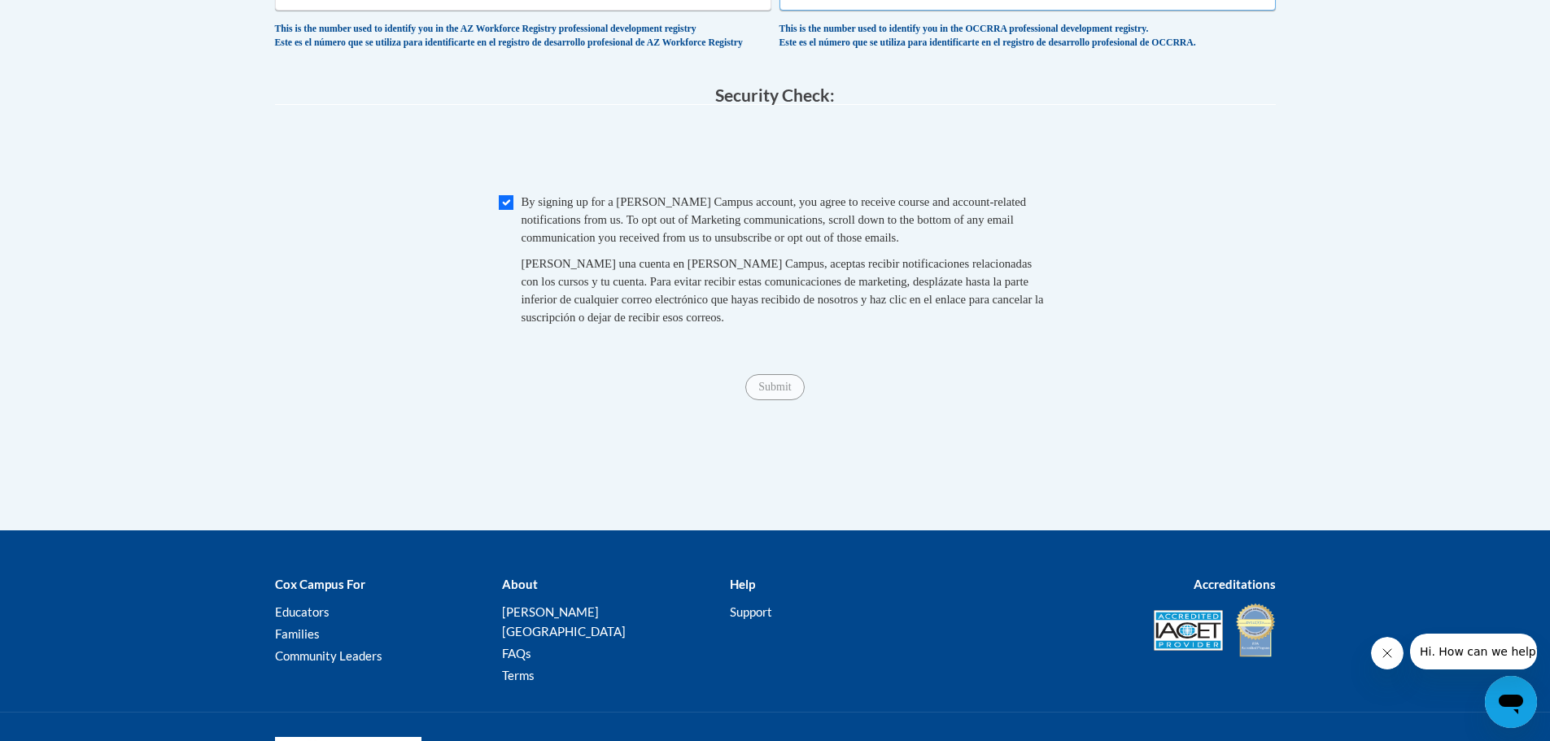
scroll to position [1362, 0]
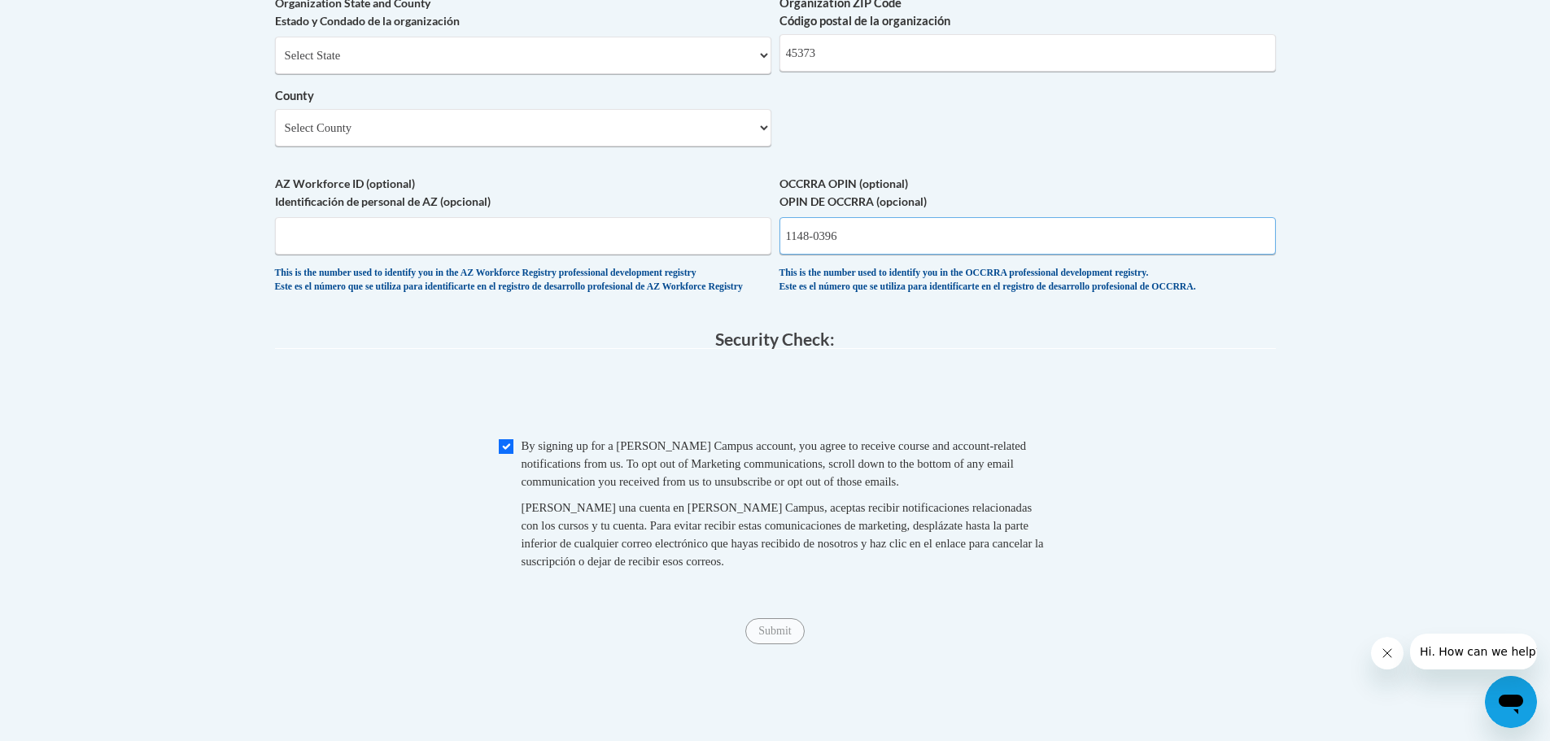
click at [837, 255] on input "1148-0396" at bounding box center [1028, 235] width 496 height 37
click at [1077, 391] on fieldset "Security Check: Enter the security code + = TextBox Checkbox" at bounding box center [775, 468] width 1001 height 277
click at [815, 255] on input "1148-0396" at bounding box center [1028, 235] width 496 height 37
type input "11480396"
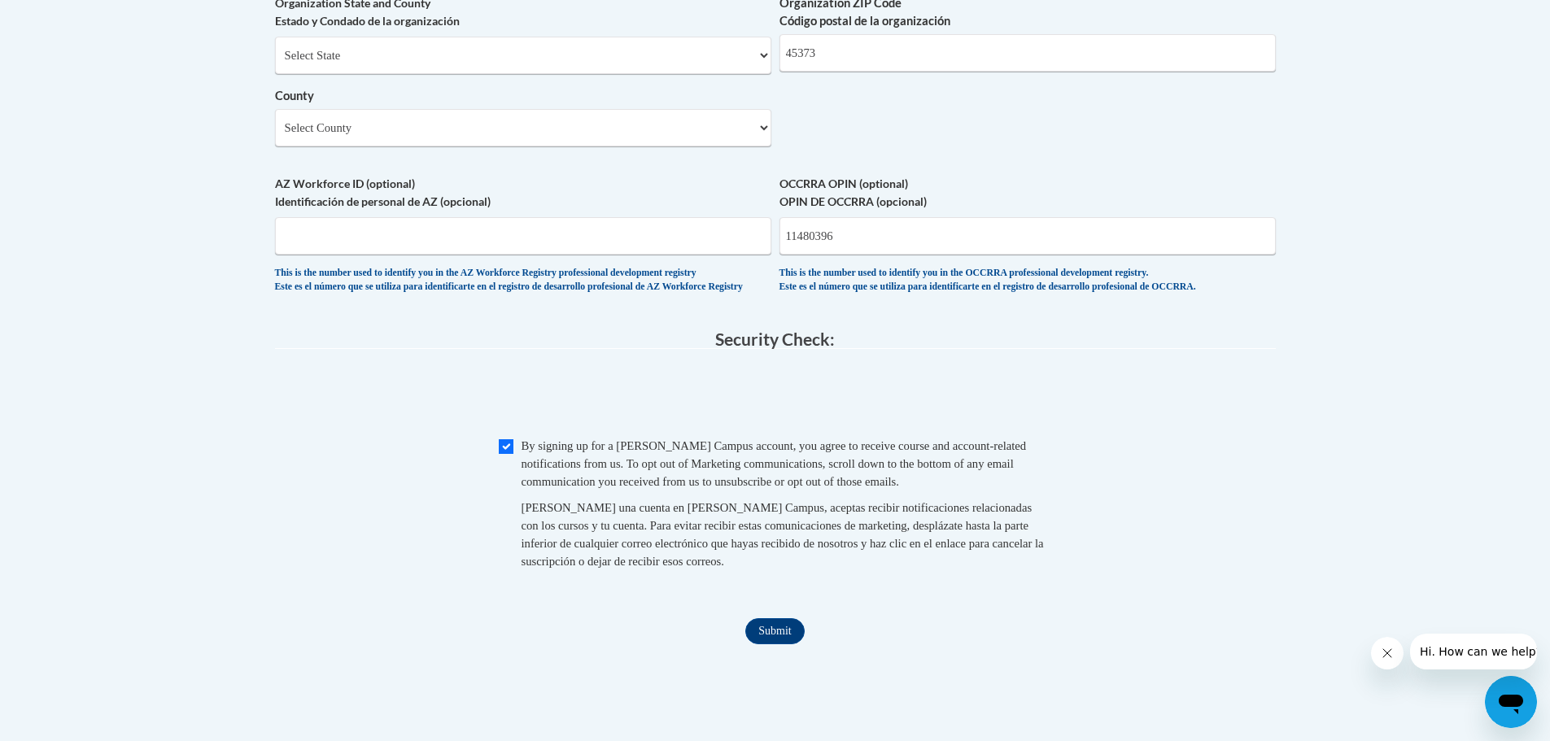
scroll to position [1524, 0]
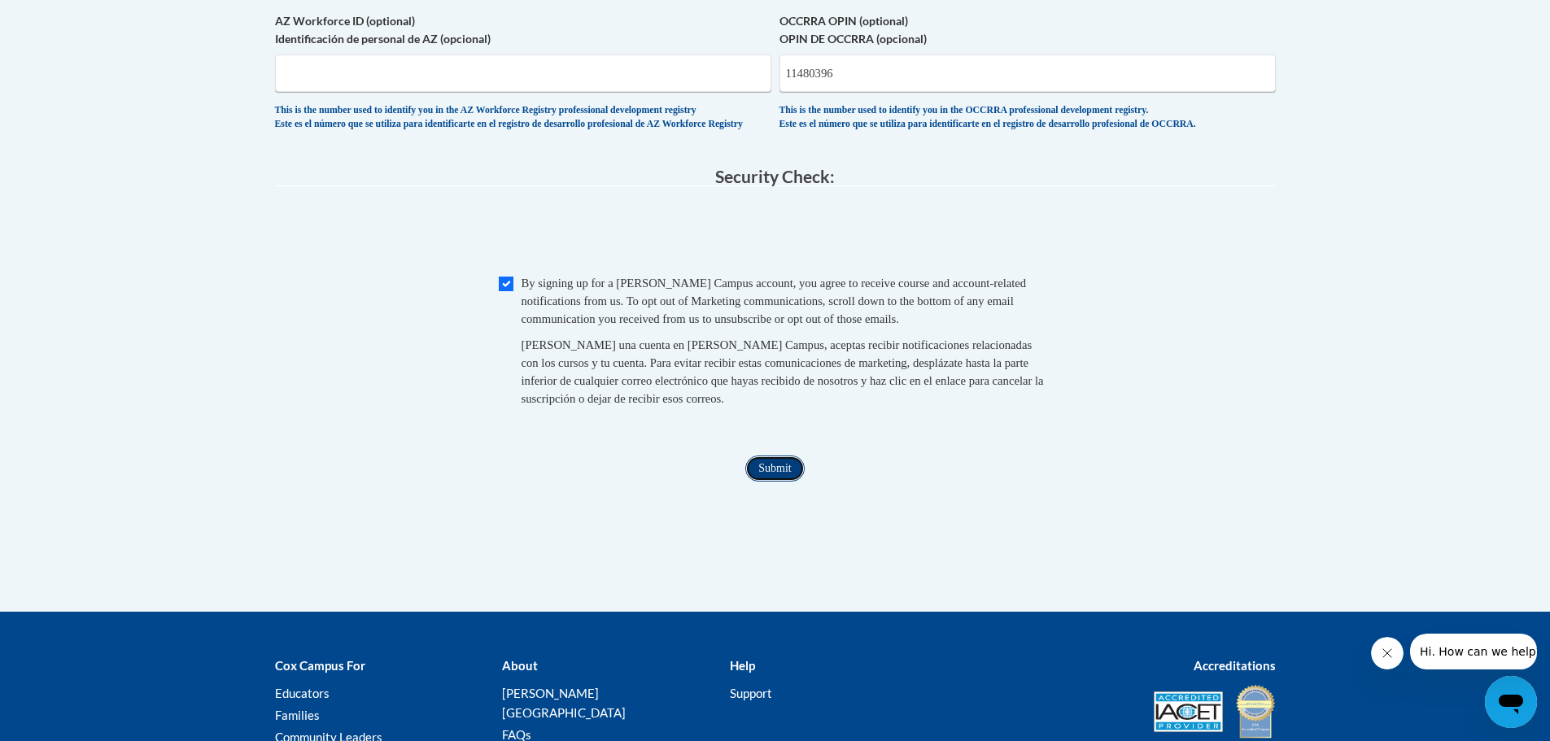
click at [780, 482] on input "Submit" at bounding box center [774, 469] width 59 height 26
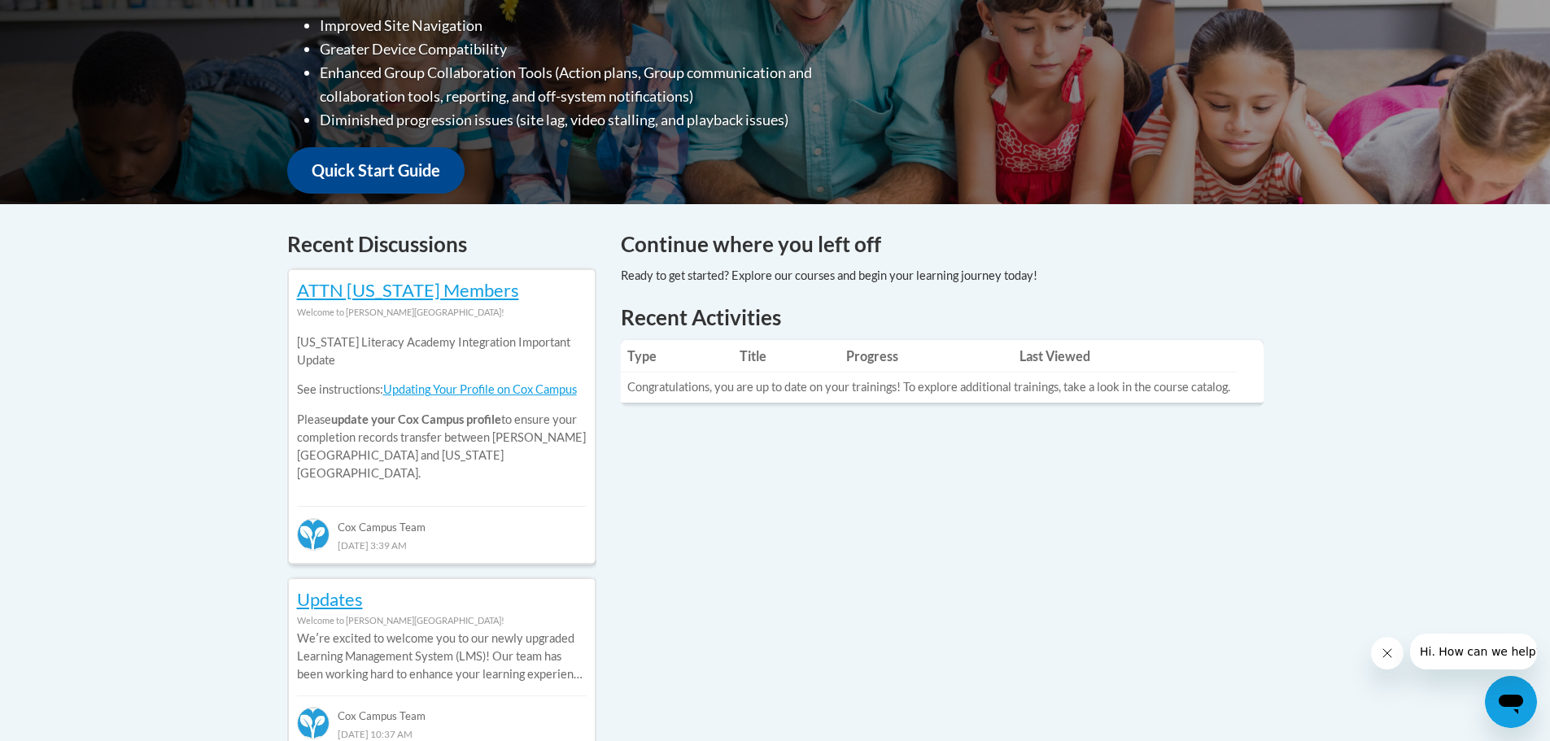
scroll to position [244, 0]
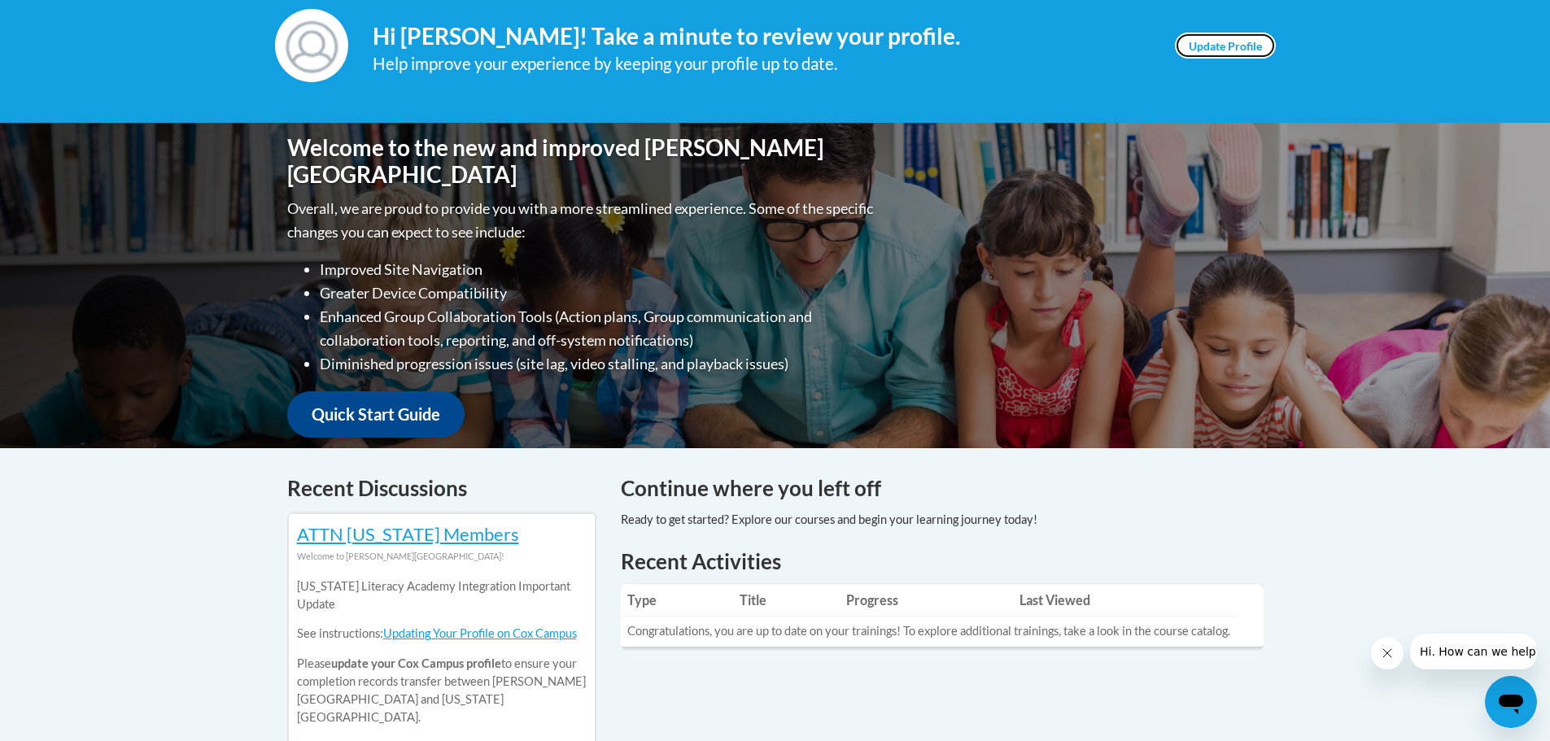
click at [1231, 42] on link "Update Profile" at bounding box center [1225, 46] width 101 height 26
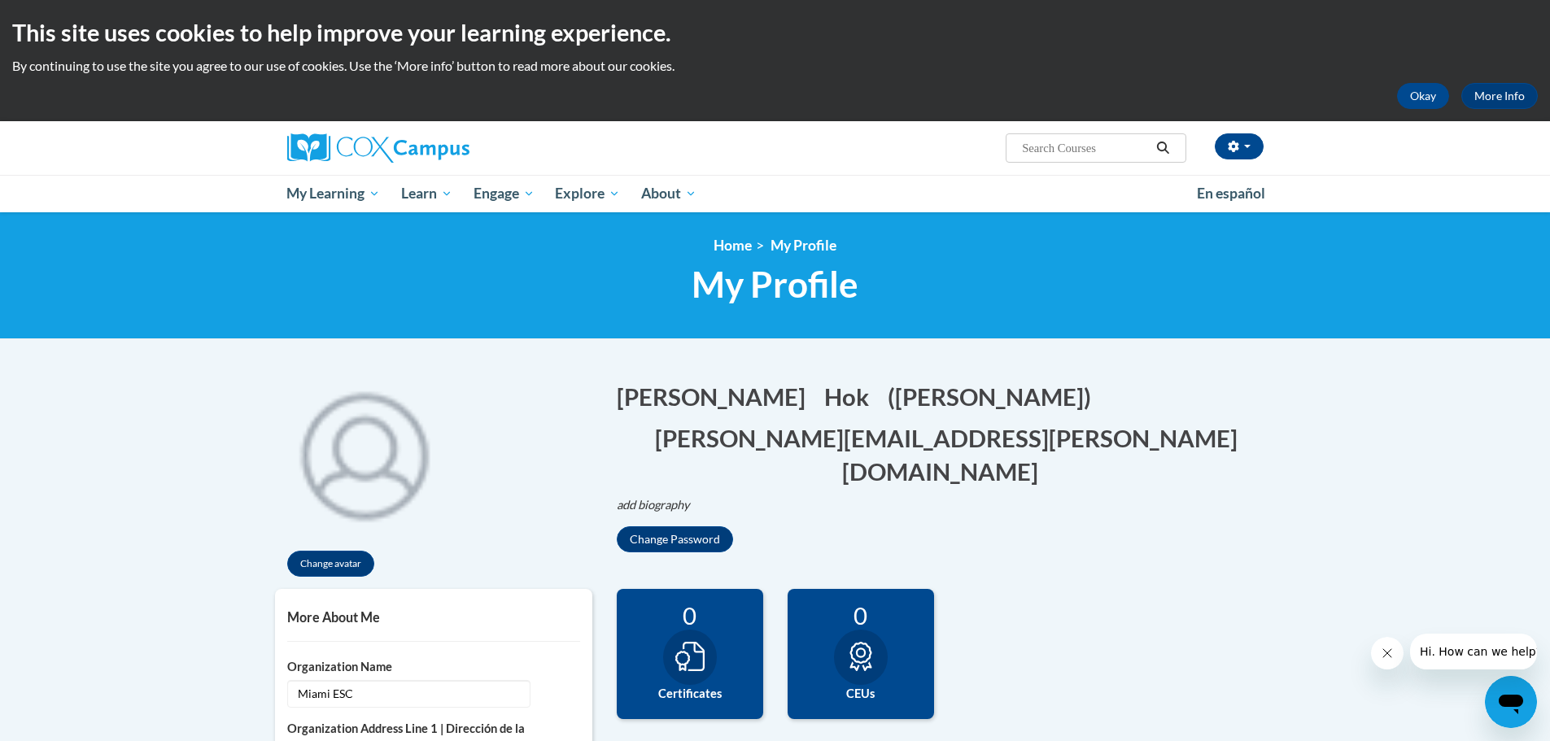
click at [1076, 151] on input "Search..." at bounding box center [1086, 148] width 130 height 20
paste input "ST10125649"
type input "ST10125649"
click at [1236, 151] on icon "button" at bounding box center [1233, 146] width 11 height 11
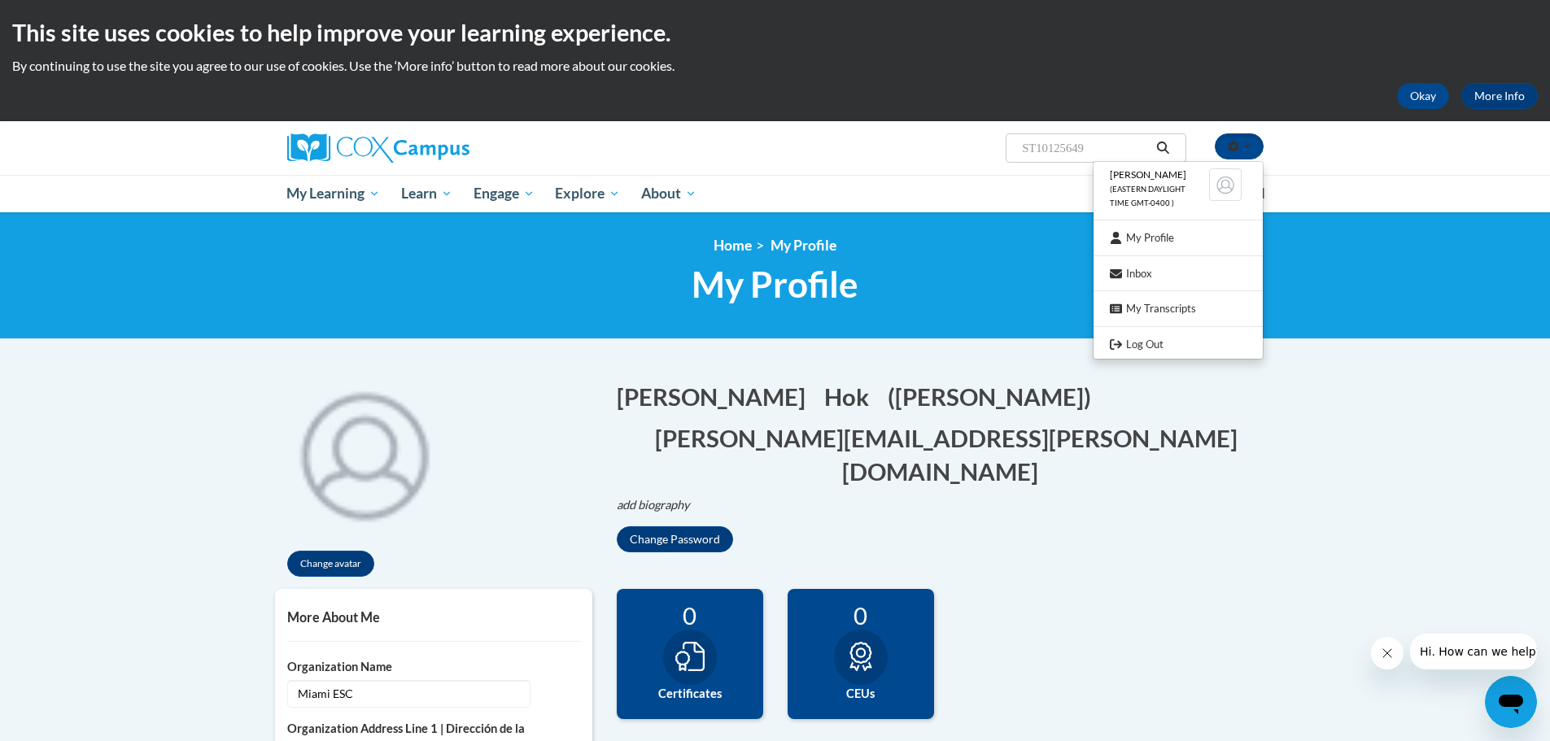
click at [1168, 142] on icon "Search" at bounding box center [1163, 148] width 15 height 12
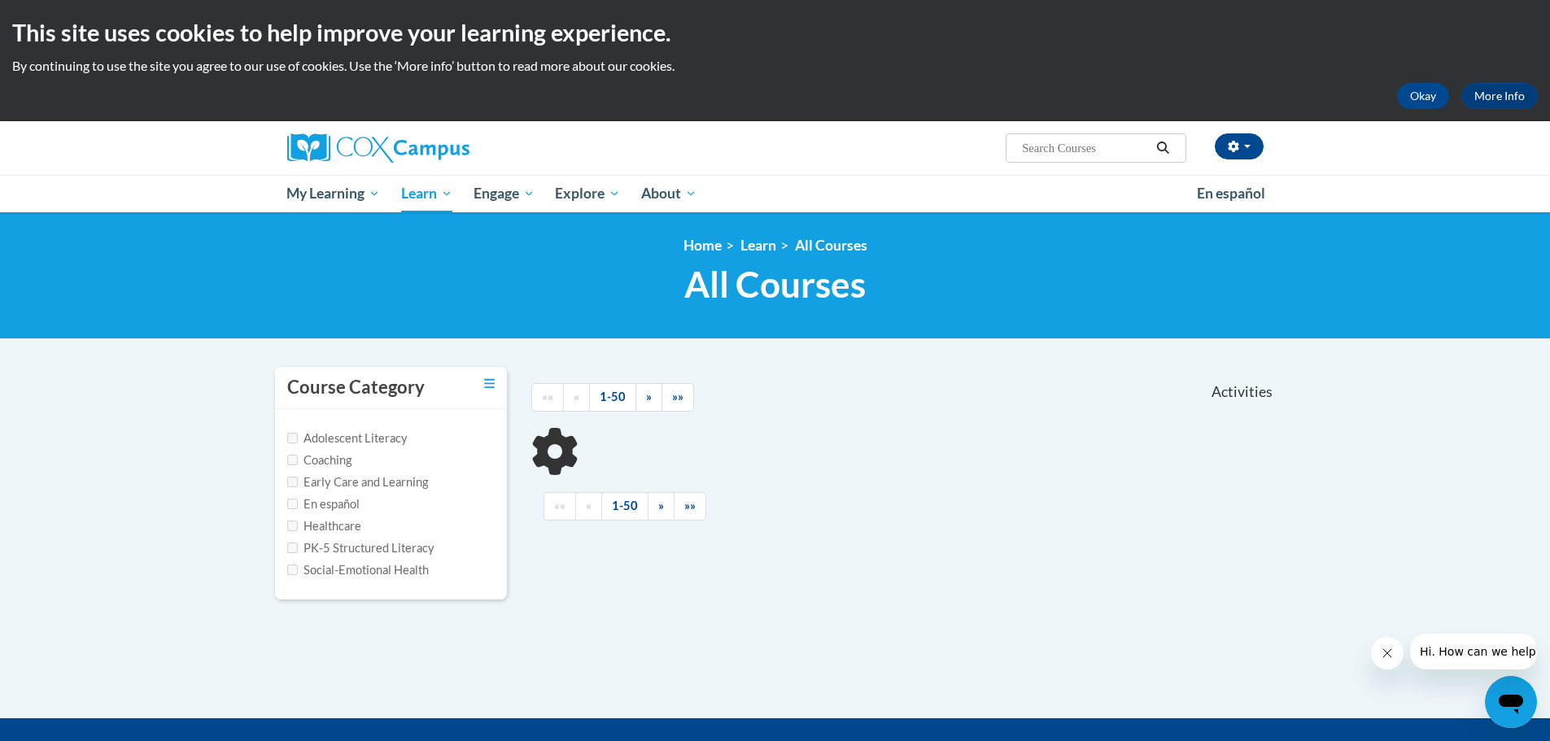
scroll to position [81, 0]
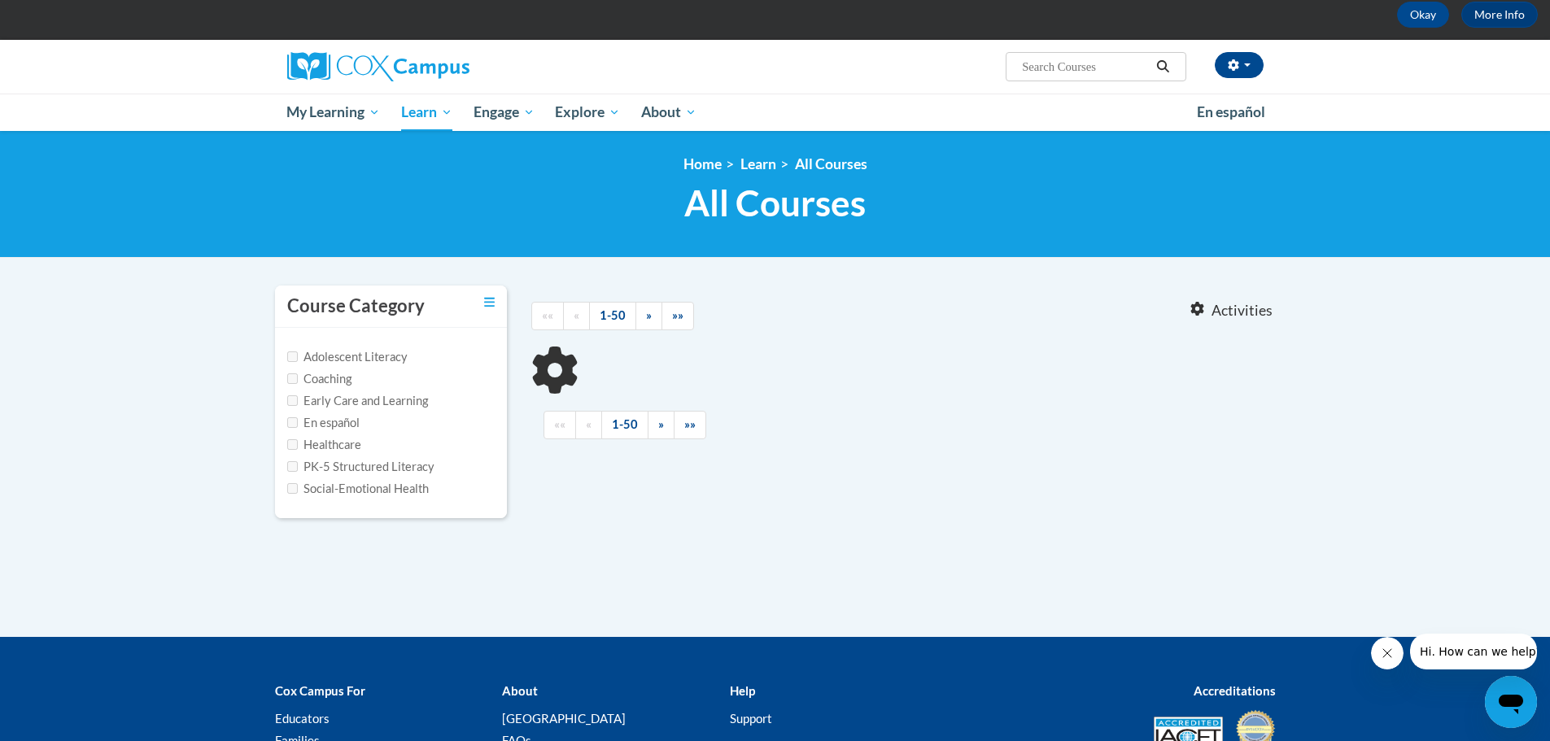
type input "ST10125649"
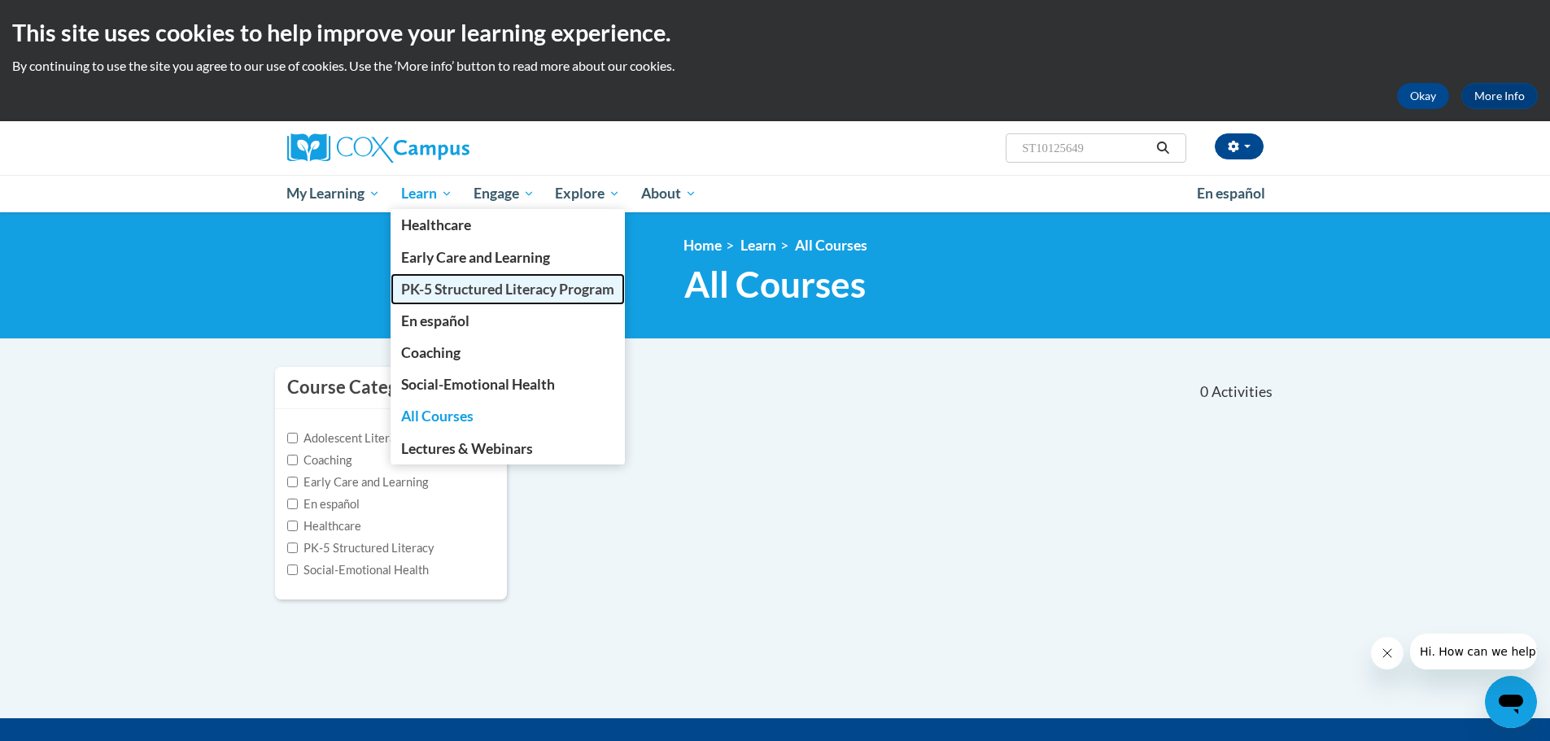
click at [505, 291] on span "PK-5 Structured Literacy Program" at bounding box center [507, 289] width 213 height 17
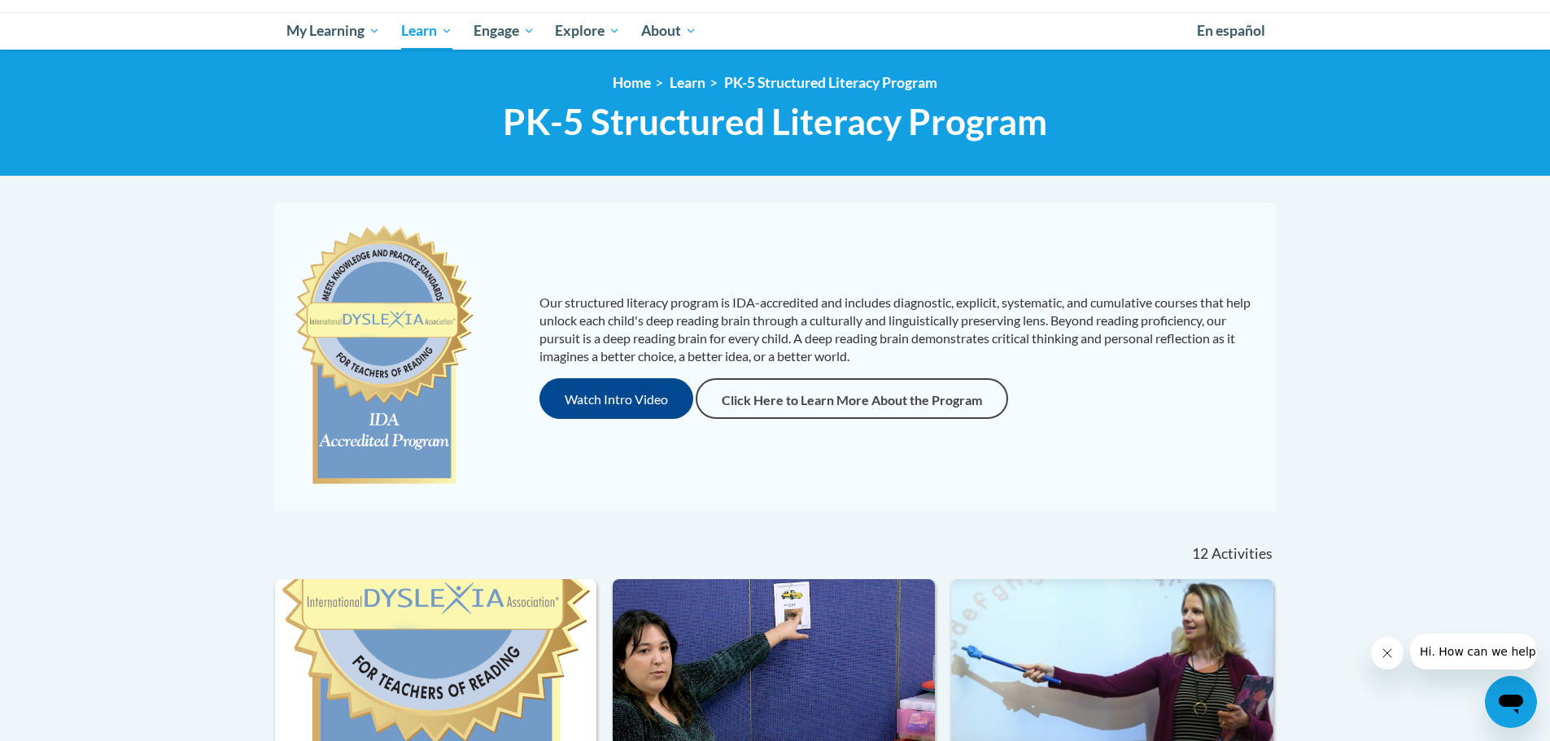
scroll to position [81, 0]
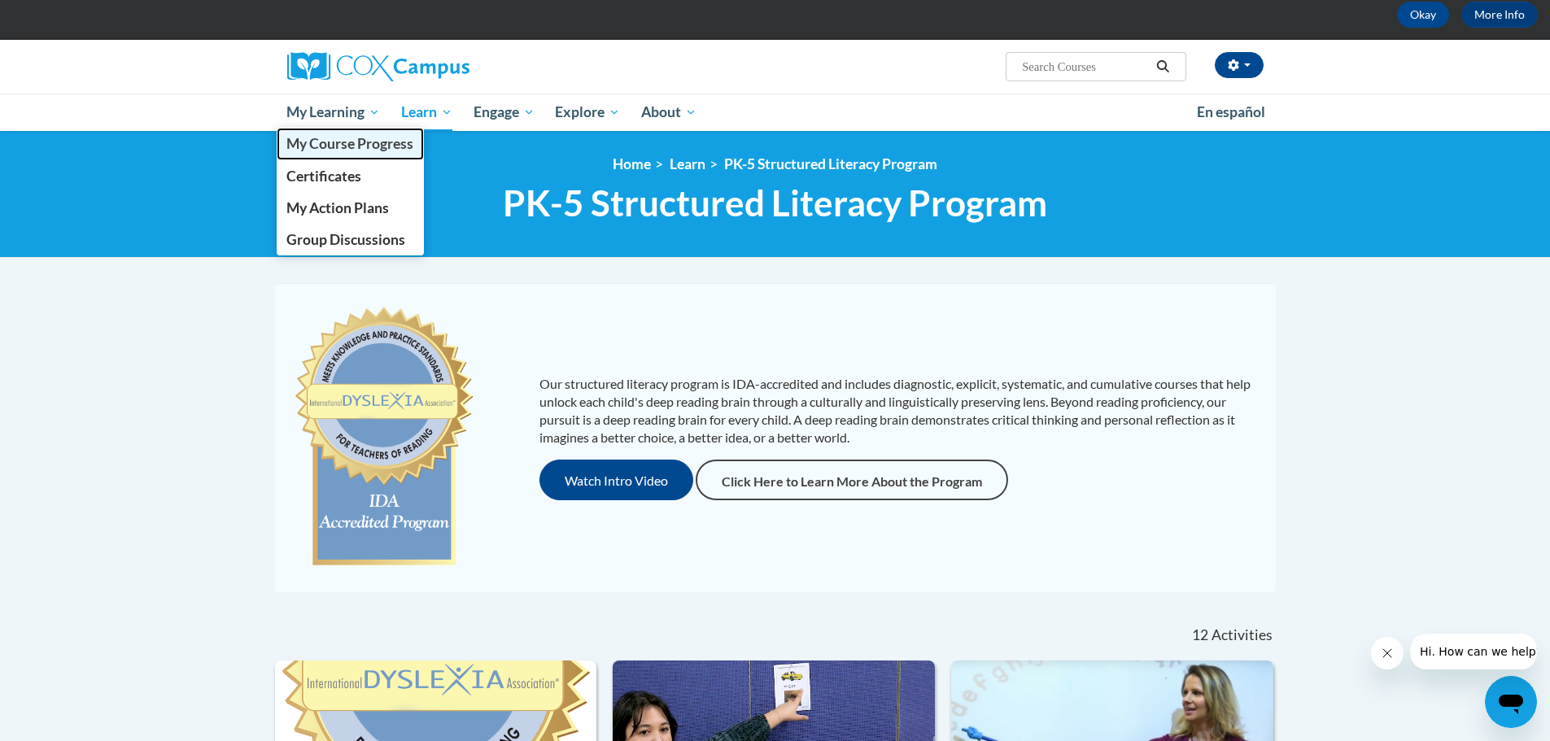
click at [369, 147] on span "My Course Progress" at bounding box center [349, 143] width 127 height 17
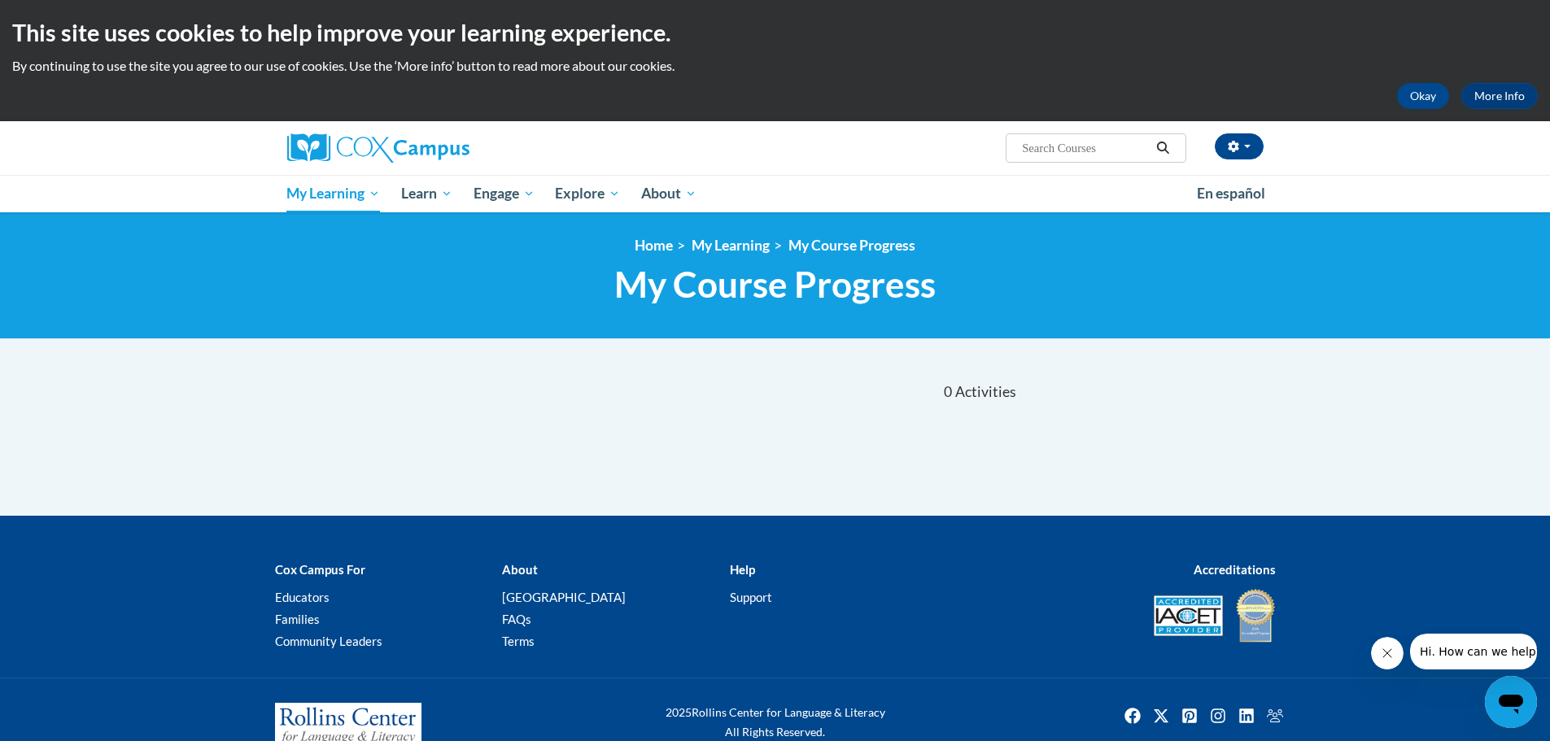
click at [1087, 155] on input "Search..." at bounding box center [1086, 148] width 130 height 20
type input "an ecosystem approach"
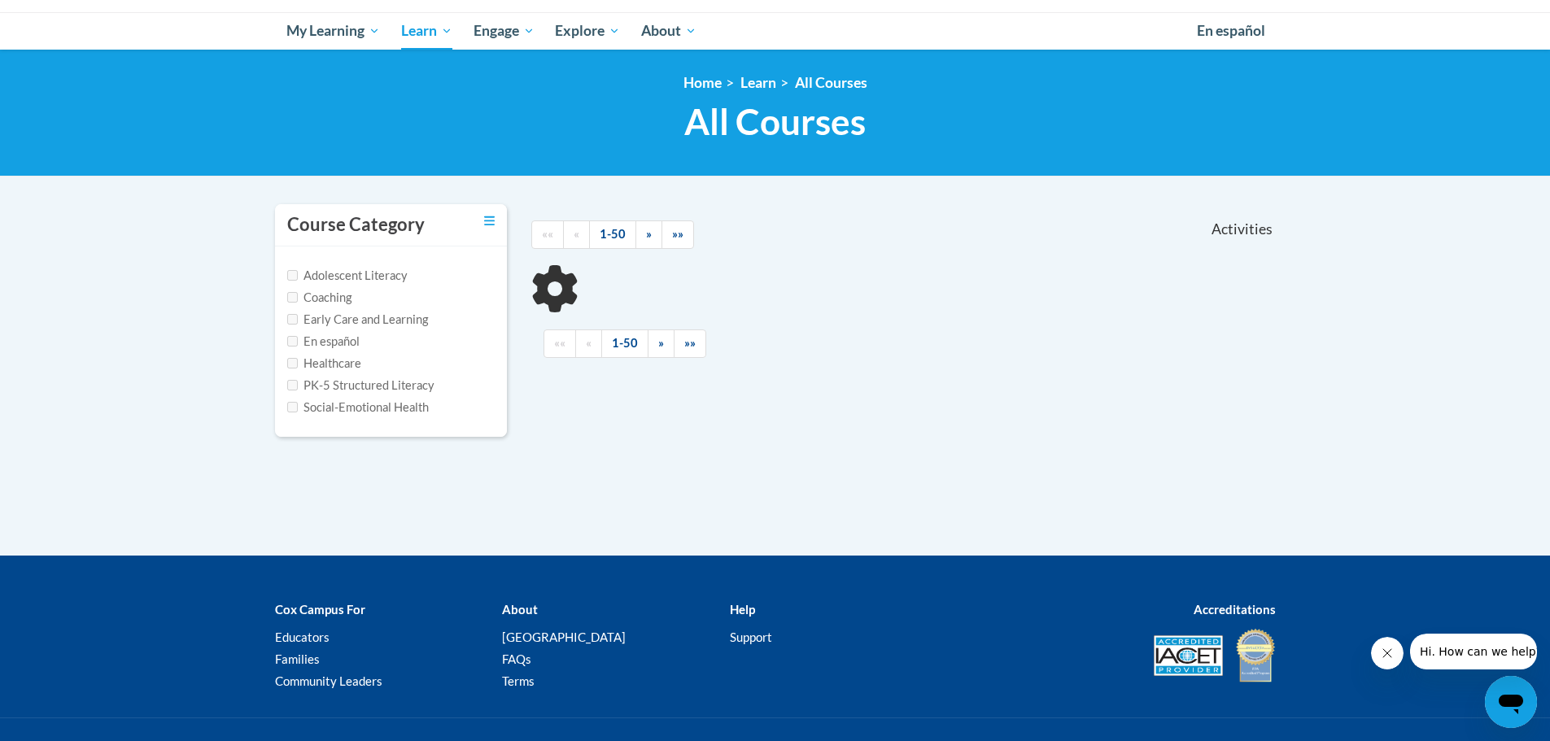
type input "an ecosystem approach"
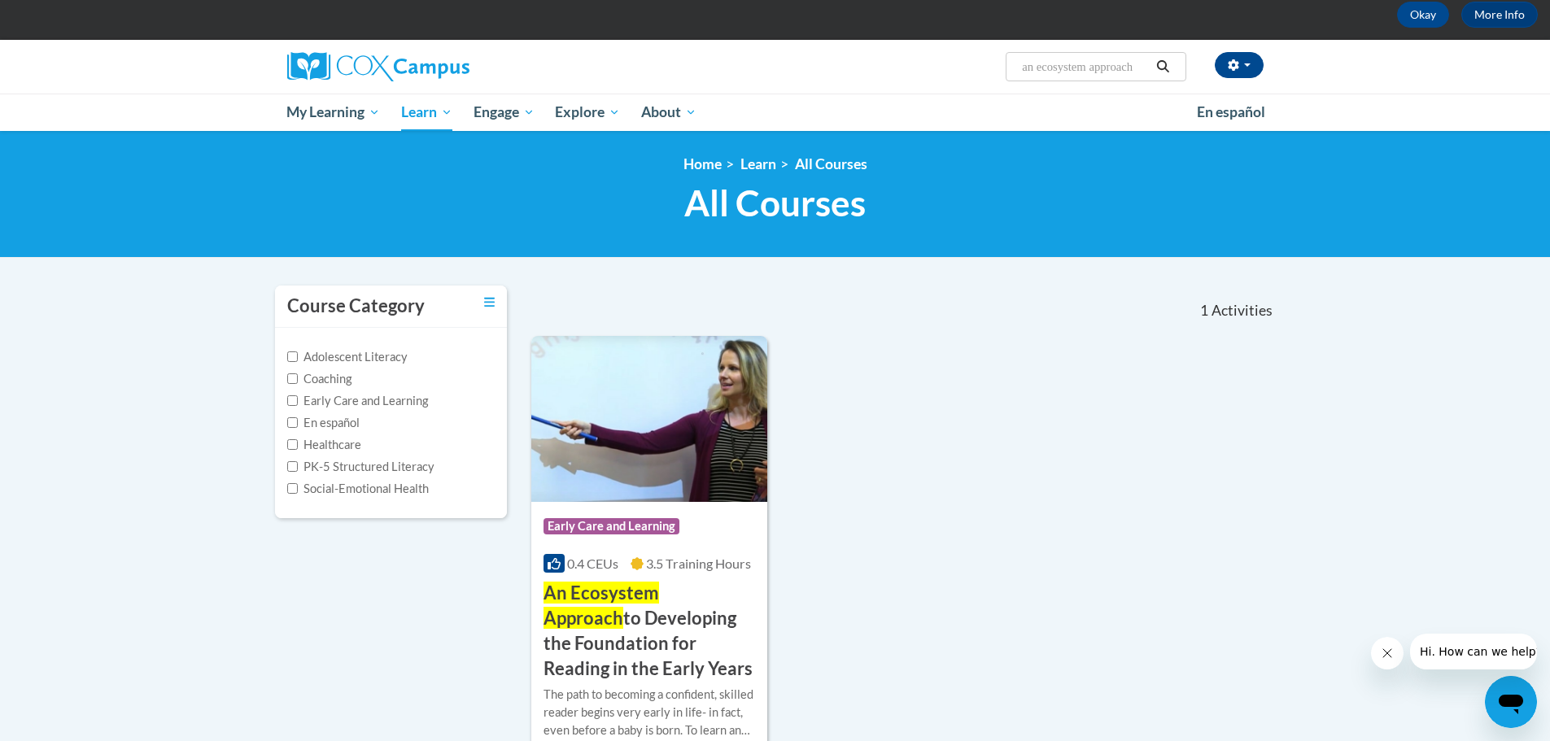
scroll to position [244, 0]
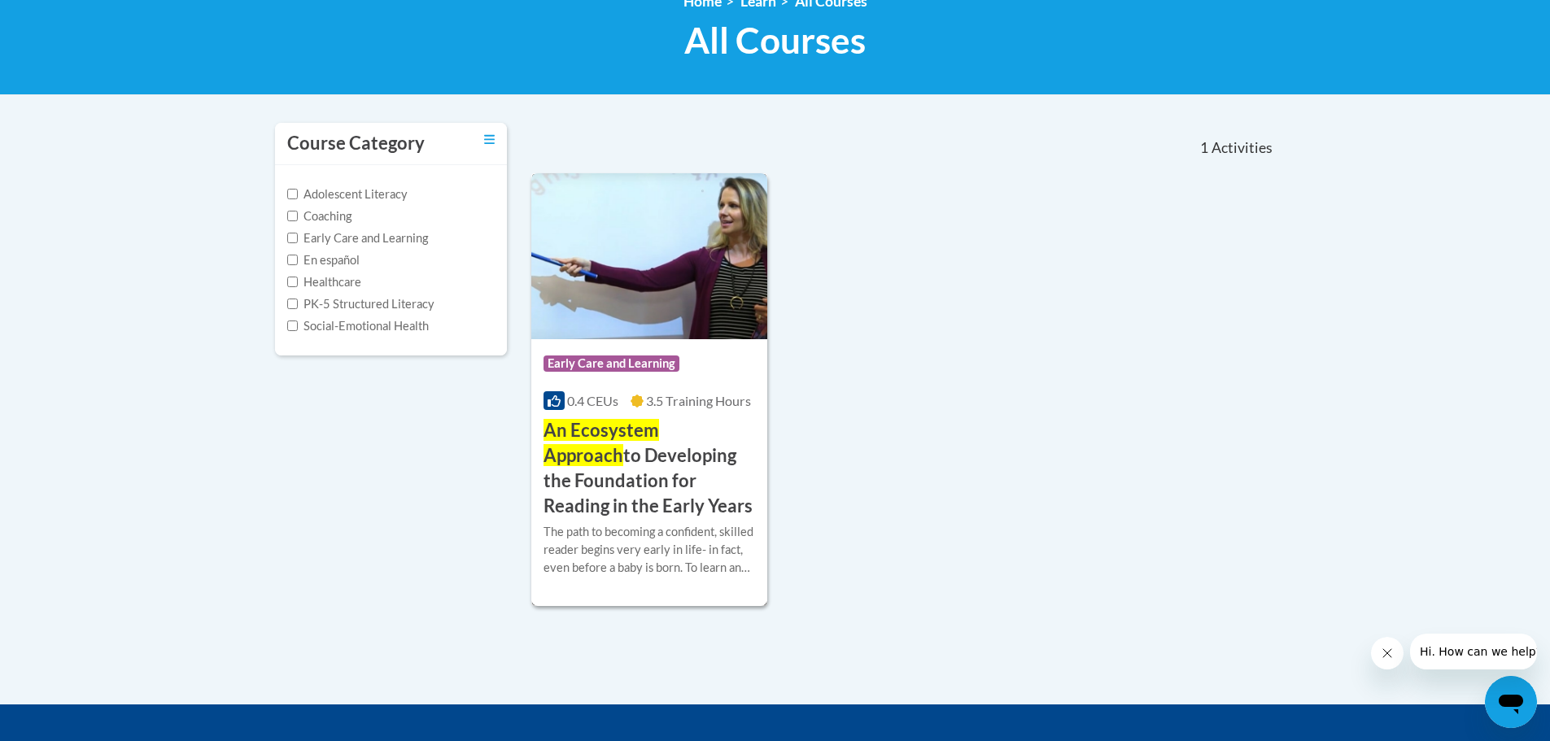
click at [649, 467] on h3 "An Ecosystem Approach to Developing the Foundation for Reading in the Early Yea…" at bounding box center [650, 468] width 212 height 100
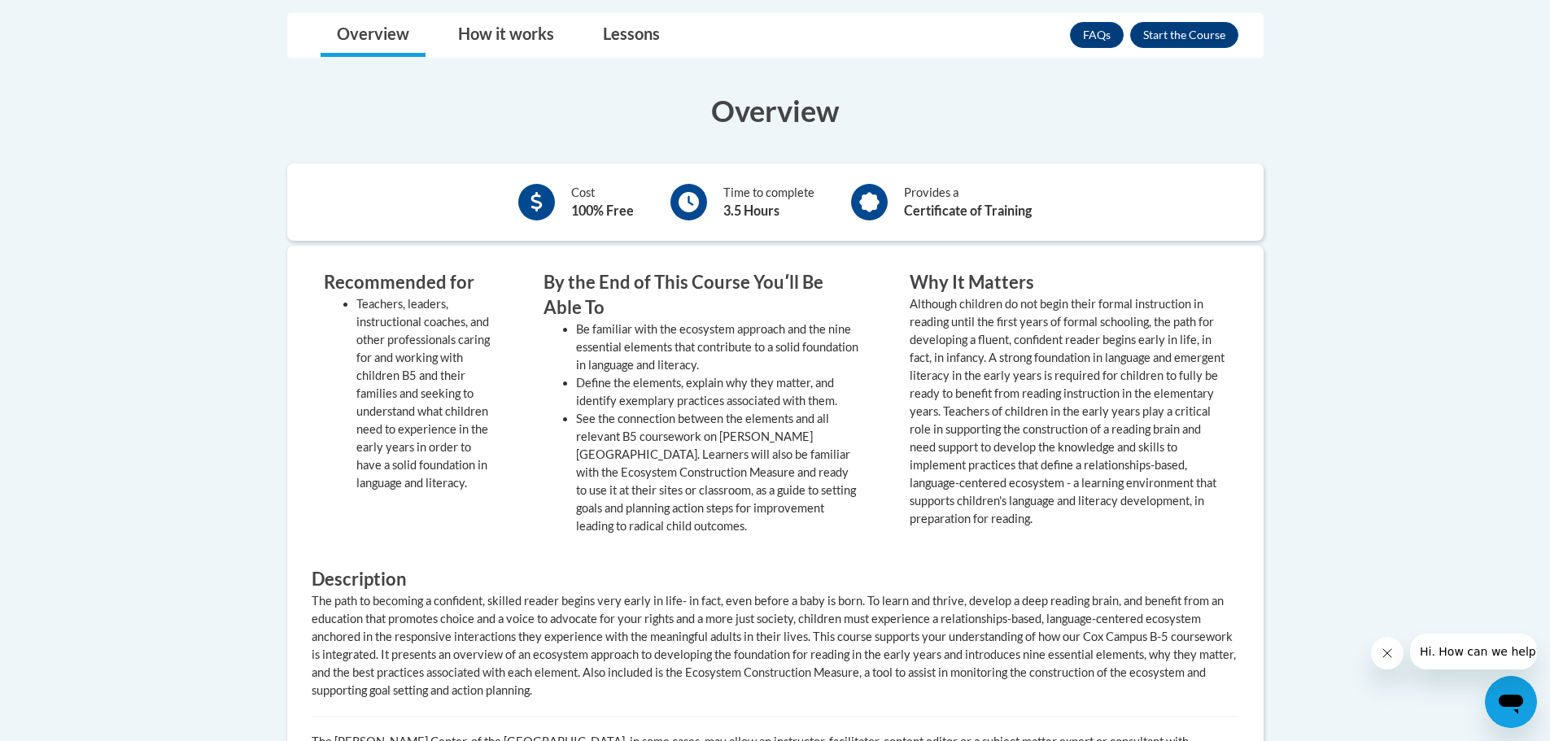
scroll to position [570, 0]
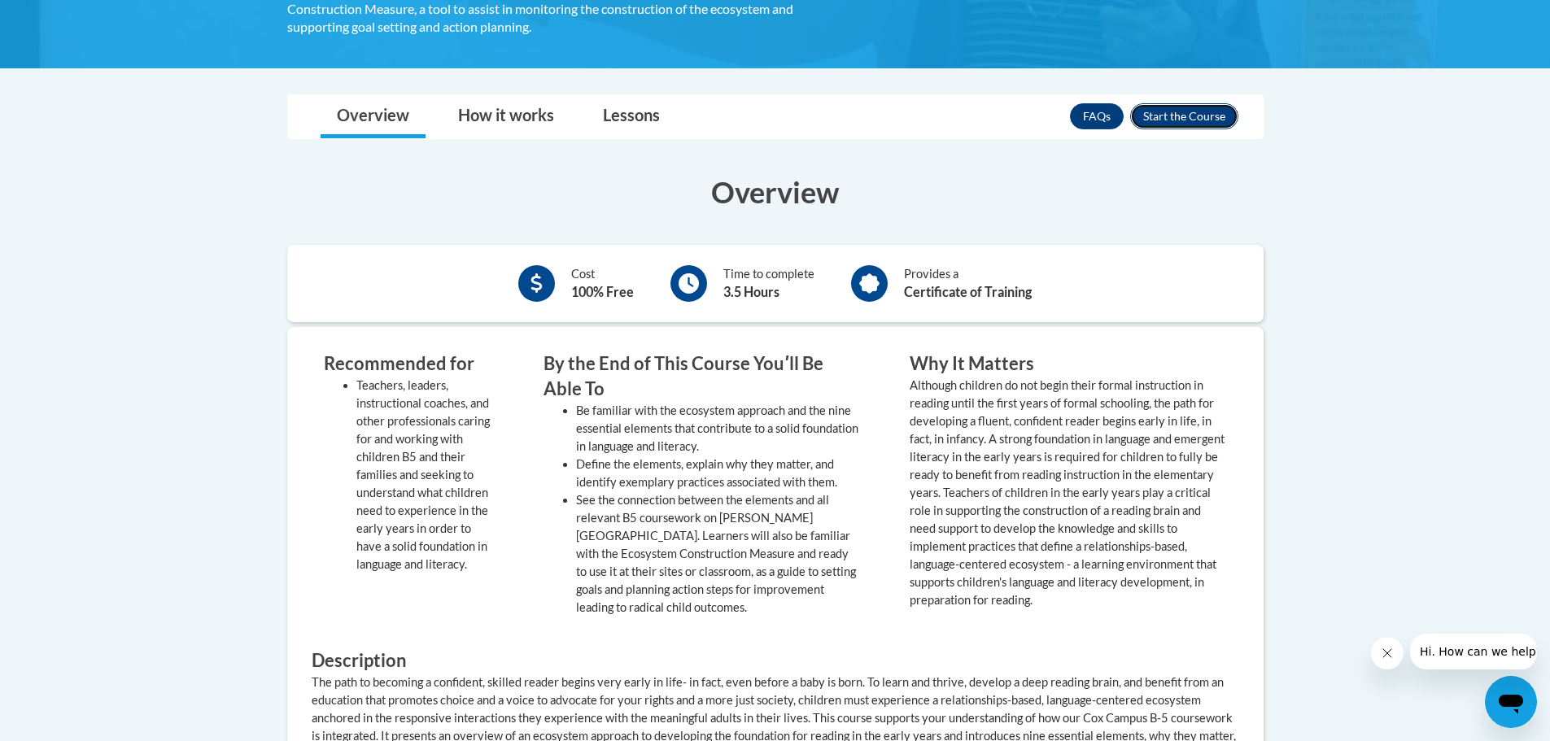
click at [1210, 111] on button "Enroll" at bounding box center [1184, 116] width 108 height 26
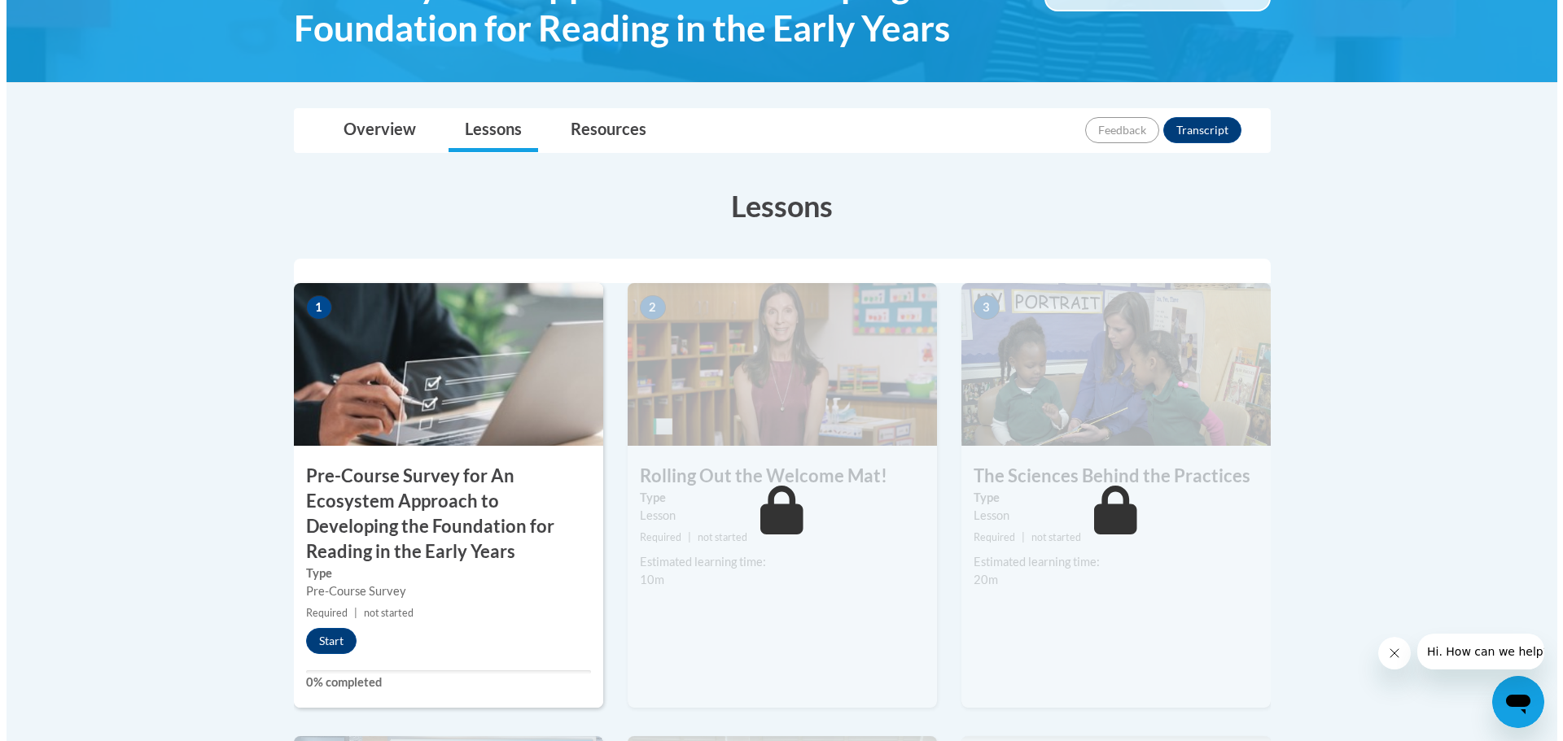
scroll to position [488, 0]
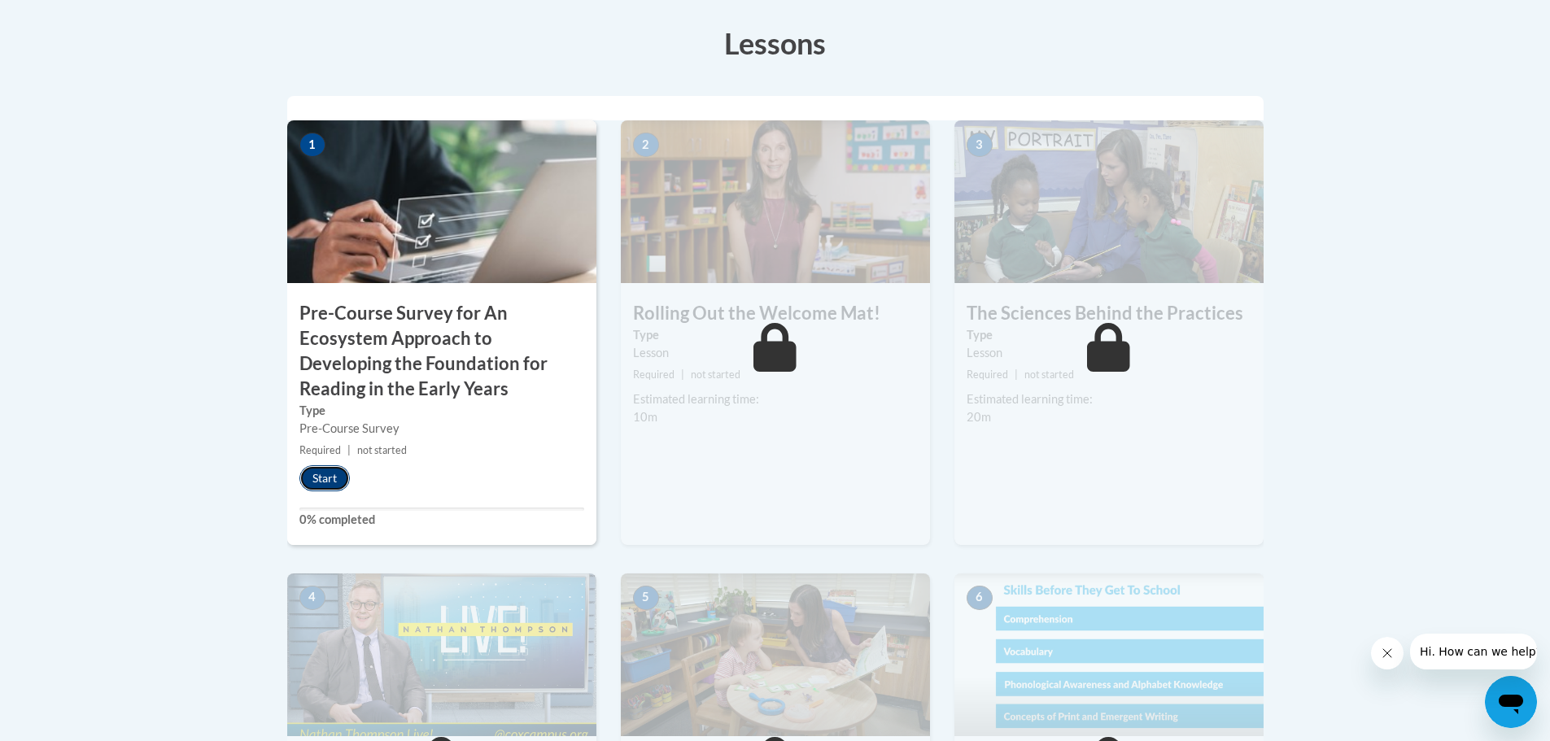
click at [323, 474] on button "Start" at bounding box center [324, 479] width 50 height 26
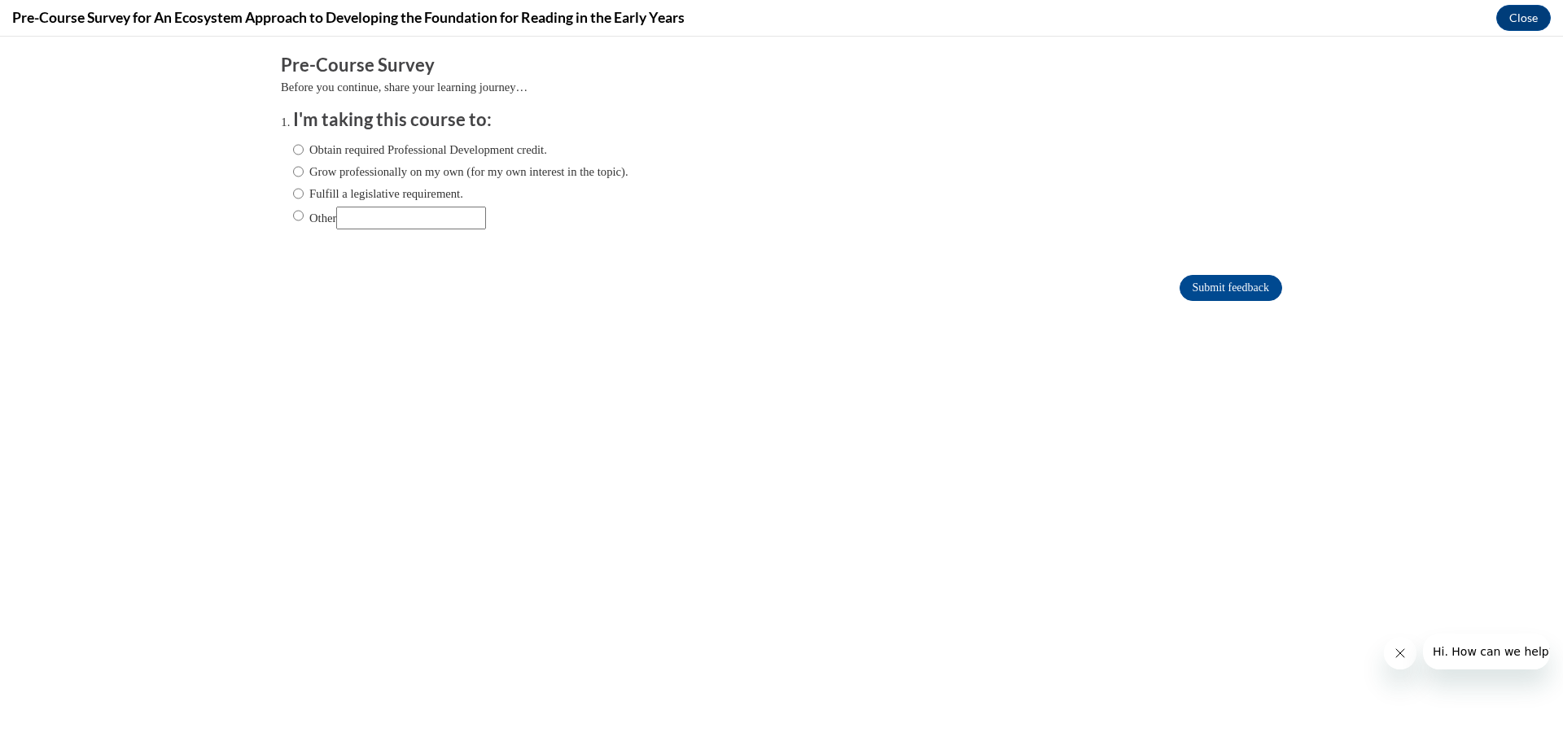
scroll to position [0, 0]
click at [293, 213] on input "Other" at bounding box center [298, 216] width 11 height 18
radio input "true"
click at [397, 226] on input "Other" at bounding box center [411, 218] width 150 height 23
type input "Required by Employer"
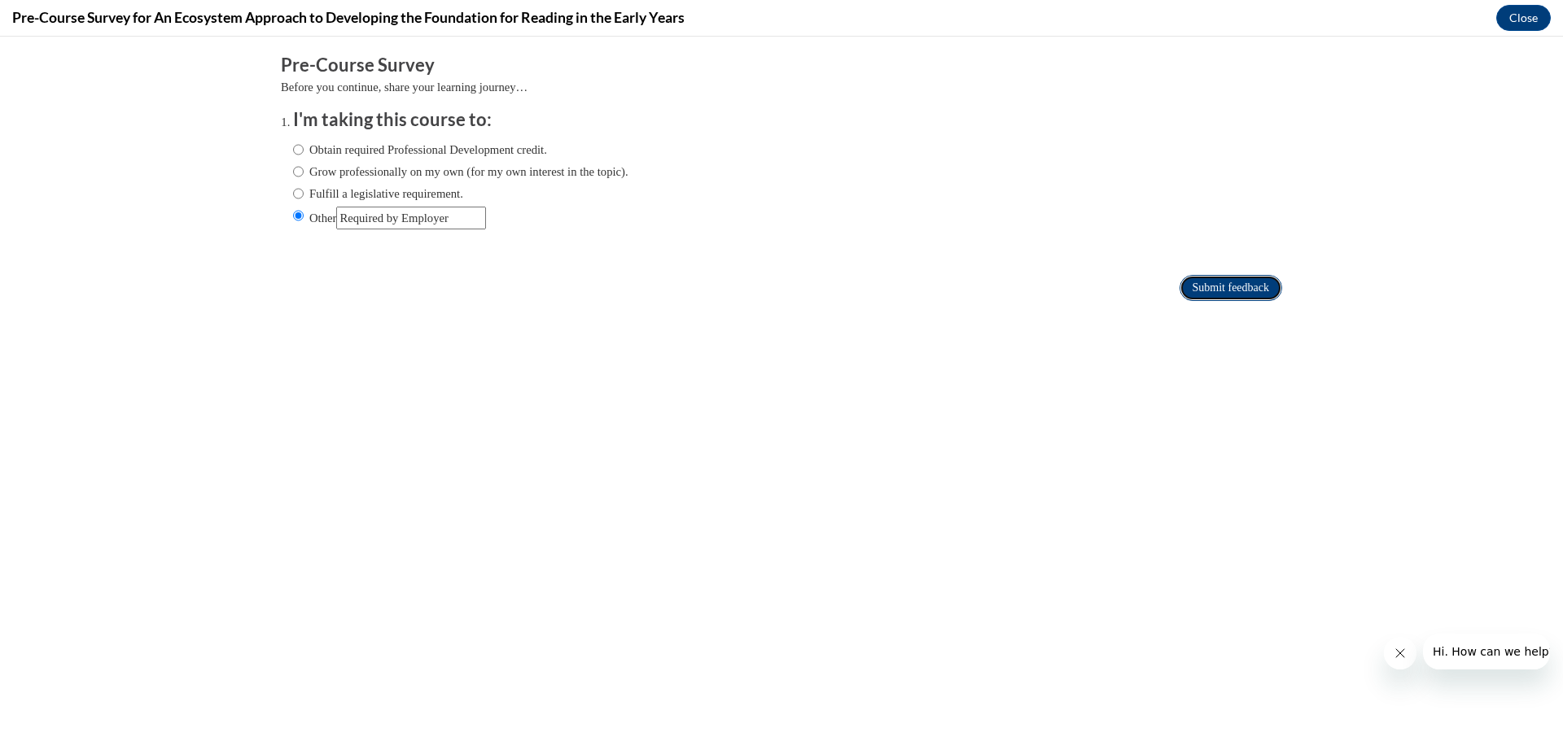
click at [1209, 292] on input "Submit feedback" at bounding box center [1230, 288] width 103 height 26
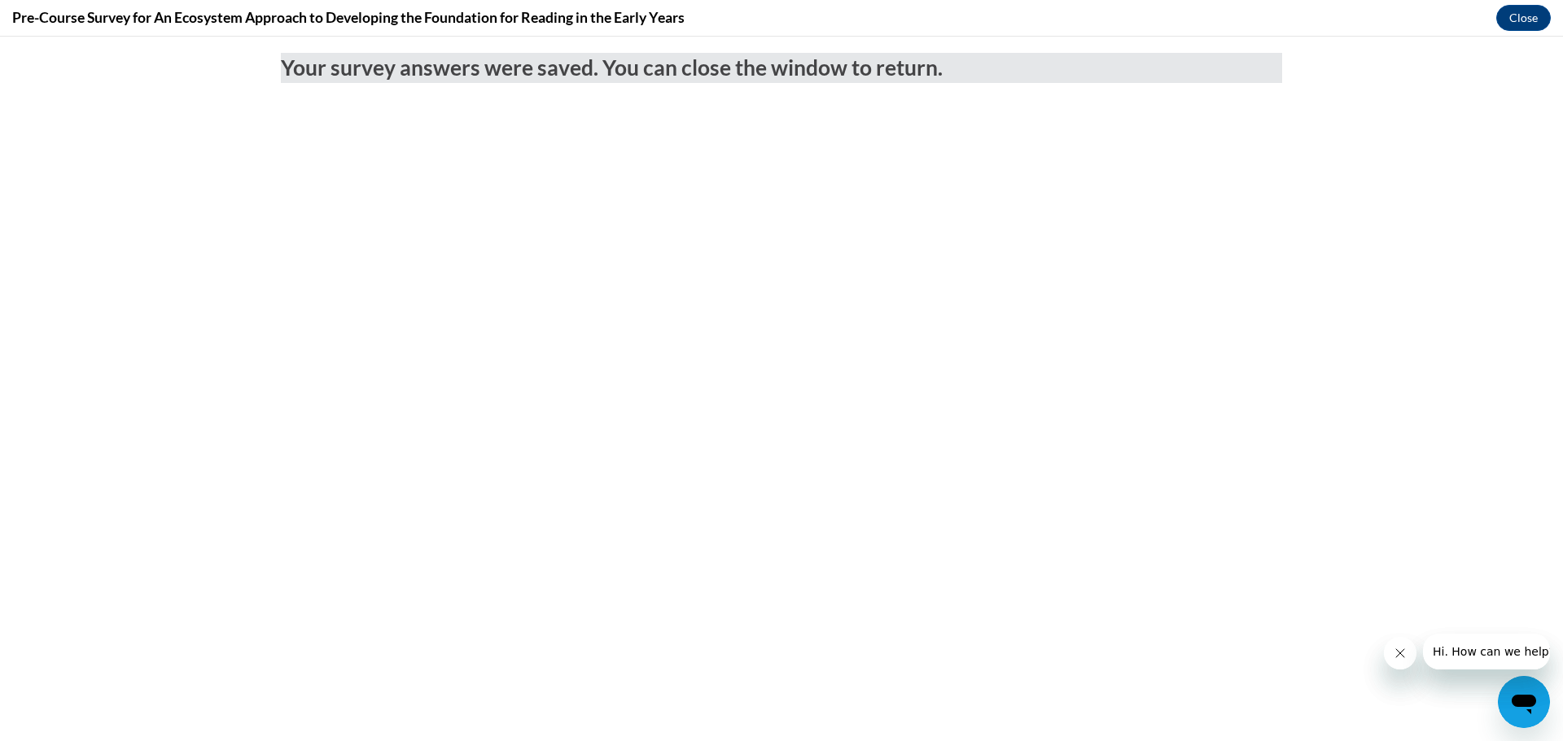
click at [1397, 654] on icon "Close message from company" at bounding box center [1398, 653] width 13 height 13
drag, startPoint x: 1390, startPoint y: 654, endPoint x: 1401, endPoint y: 641, distance: 16.2
click at [1395, 651] on button "Close message from company" at bounding box center [1399, 653] width 33 height 33
click at [1528, 16] on button "Close" at bounding box center [1523, 18] width 55 height 26
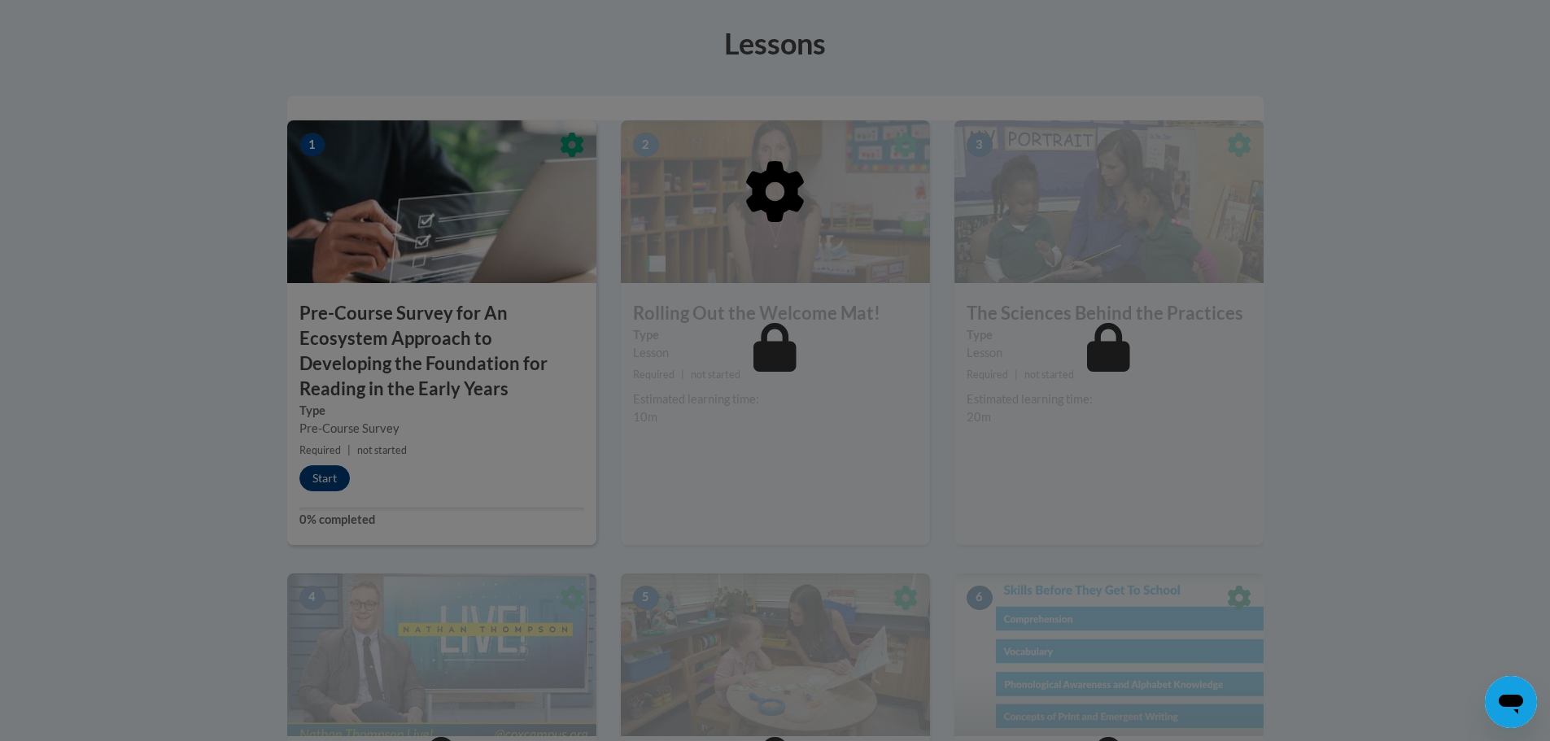
click at [319, 468] on div at bounding box center [775, 370] width 1550 height 741
click at [1448, 608] on div at bounding box center [775, 370] width 1550 height 741
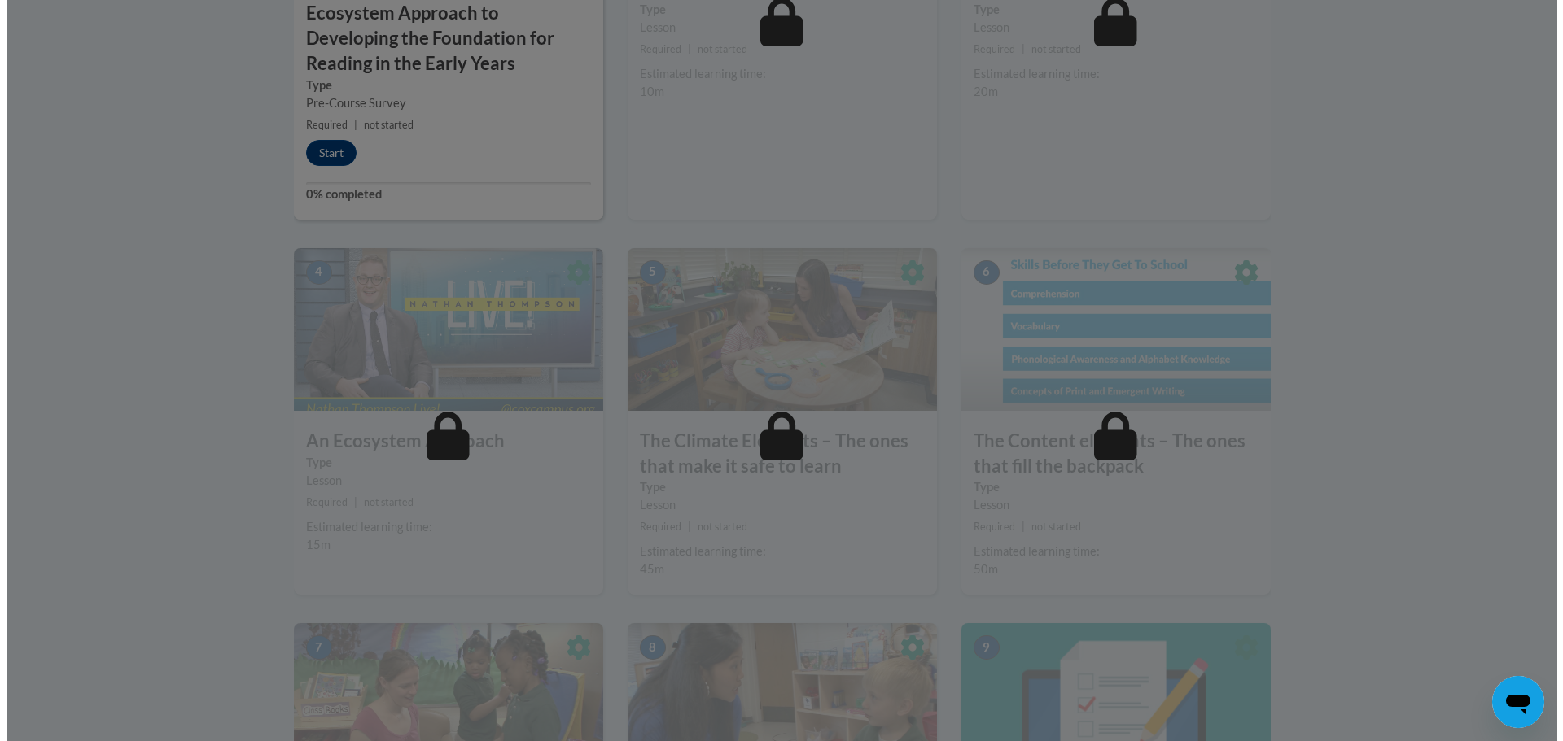
scroll to position [488, 0]
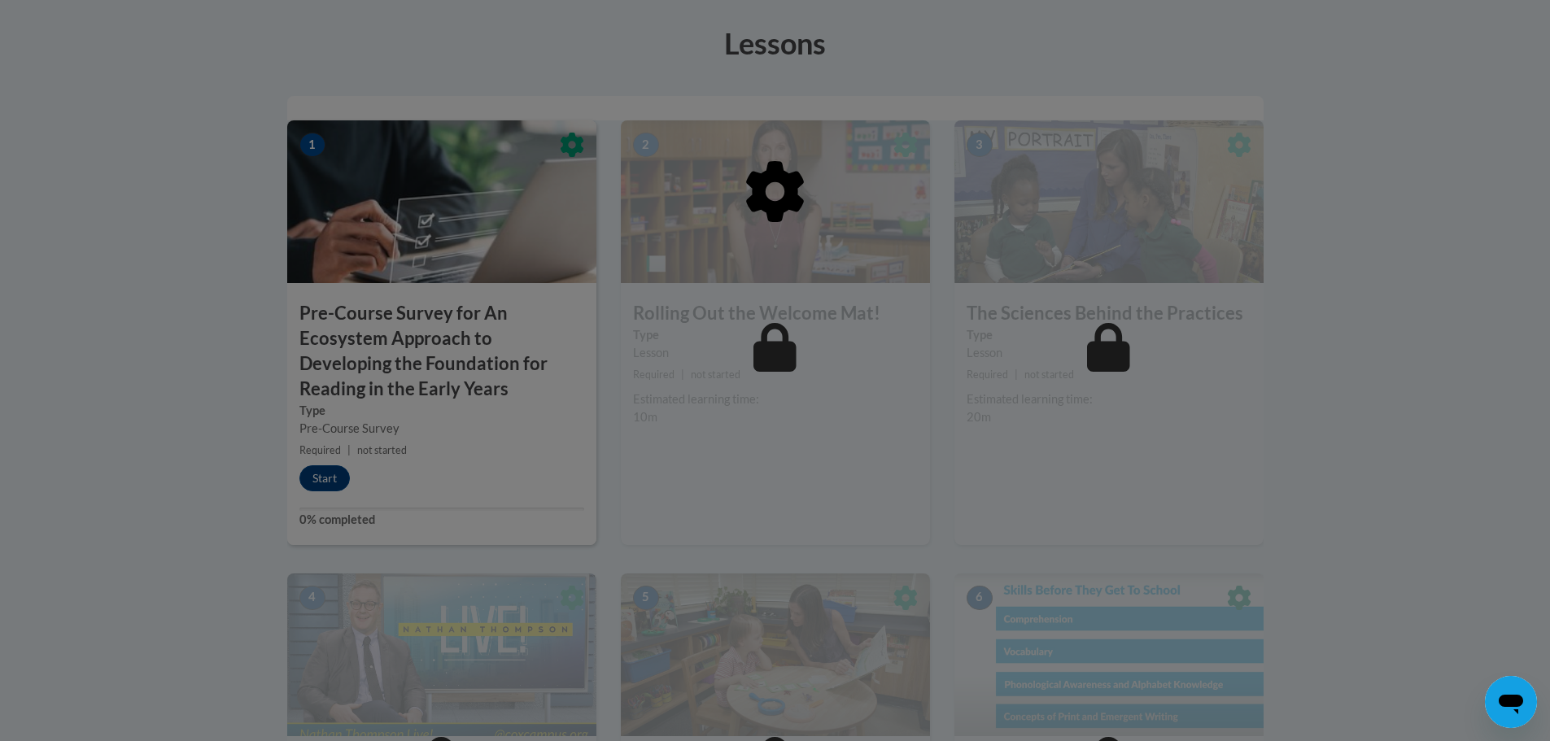
click at [362, 466] on div at bounding box center [775, 370] width 1550 height 741
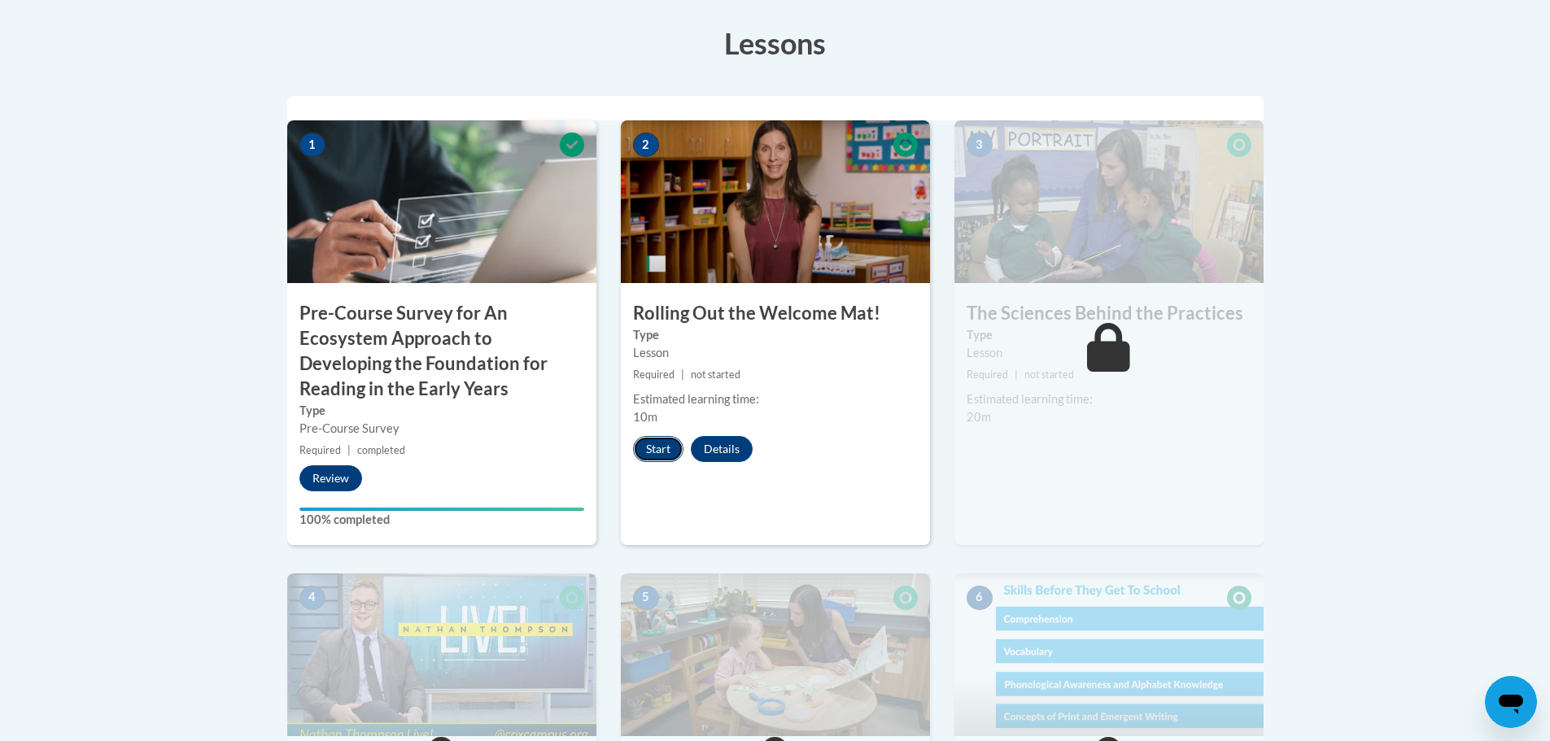
click at [660, 443] on button "Start" at bounding box center [658, 449] width 50 height 26
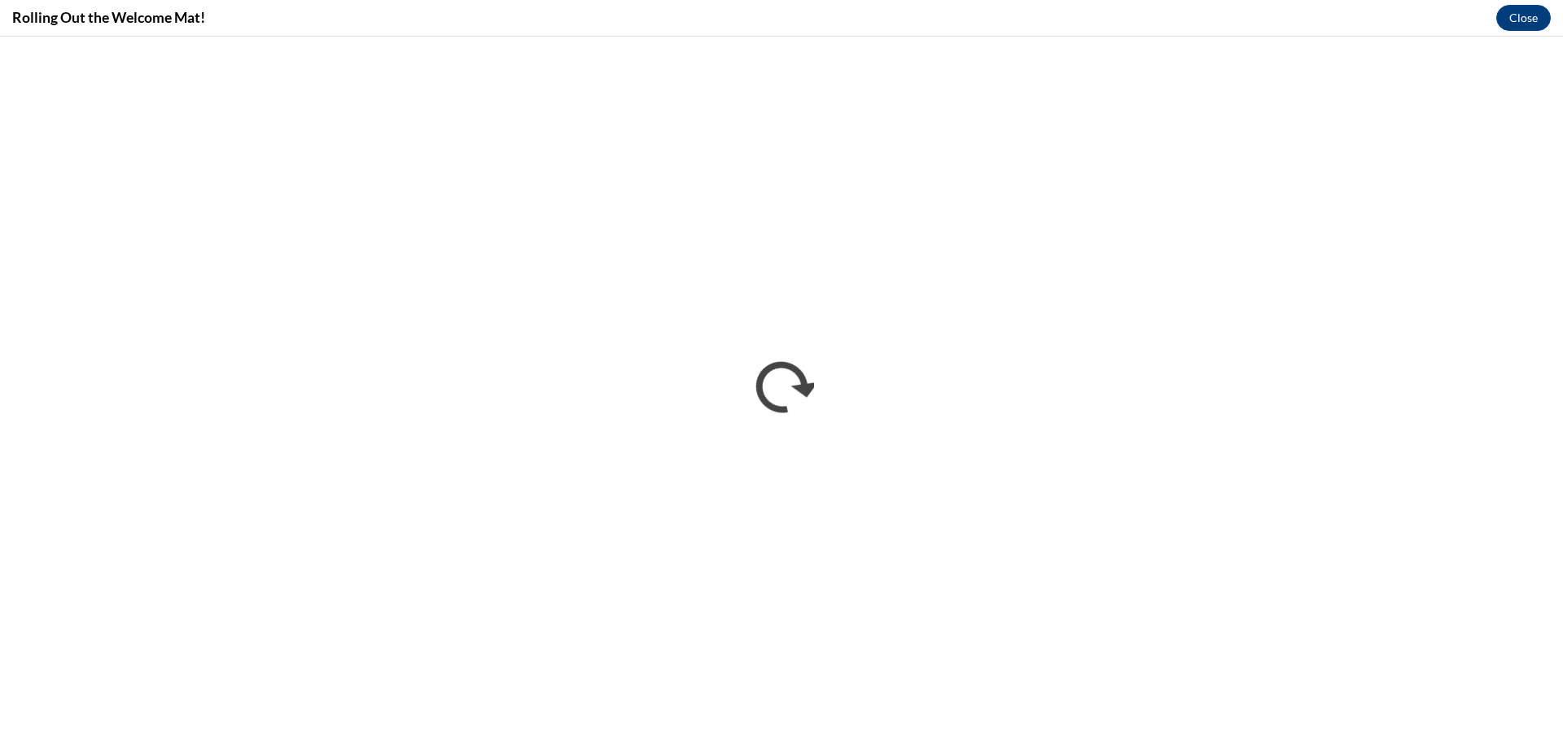
scroll to position [0, 0]
